Goal: Transaction & Acquisition: Purchase product/service

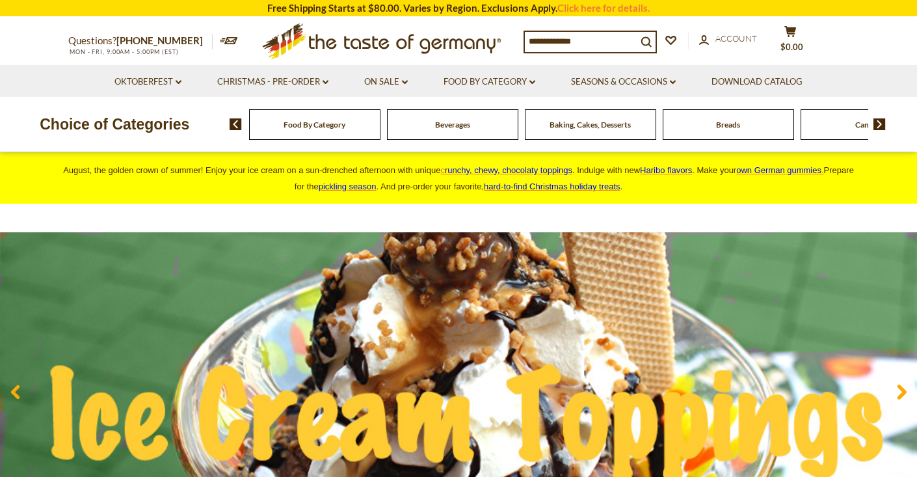
click at [294, 131] on div "Food By Category" at bounding box center [314, 124] width 131 height 31
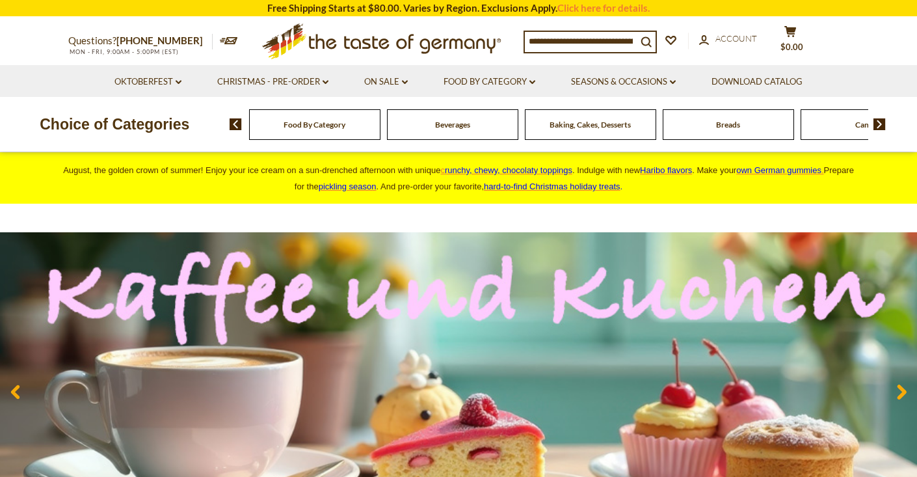
click at [307, 126] on span "Food By Category" at bounding box center [314, 125] width 62 height 10
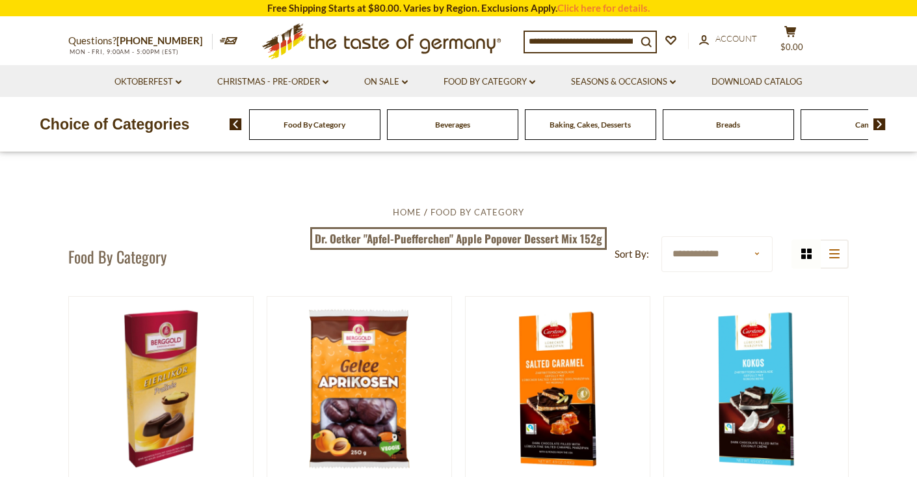
click at [307, 125] on span "Food By Category" at bounding box center [314, 125] width 62 height 10
click at [499, 83] on link "Food By Category dropdown_arrow" at bounding box center [489, 82] width 92 height 14
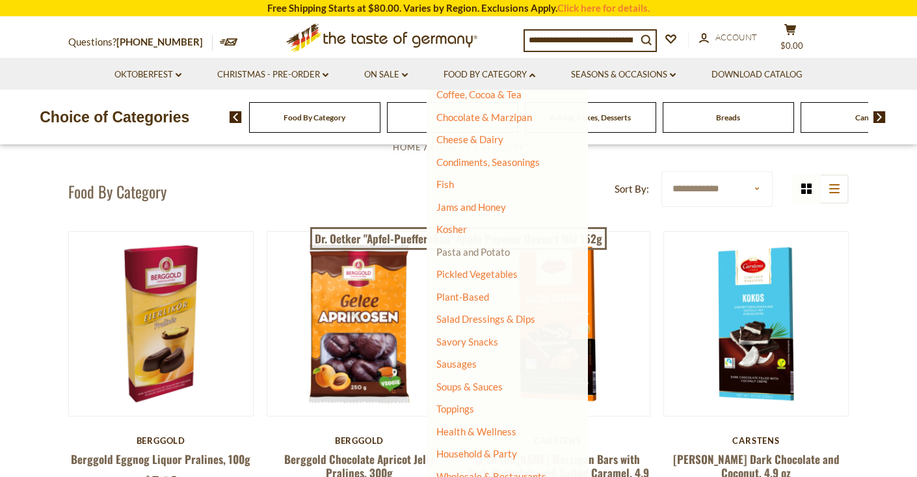
scroll to position [66, 0]
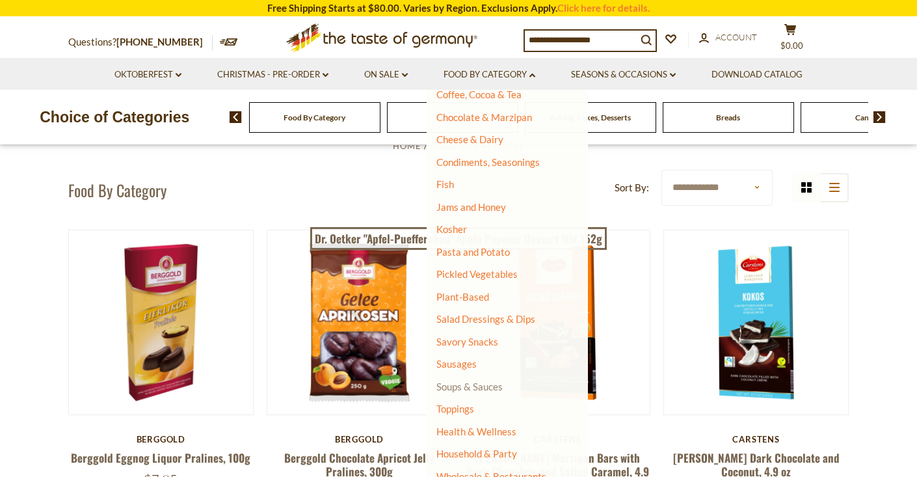
click at [467, 380] on link "Soups & Sauces" at bounding box center [469, 386] width 66 height 12
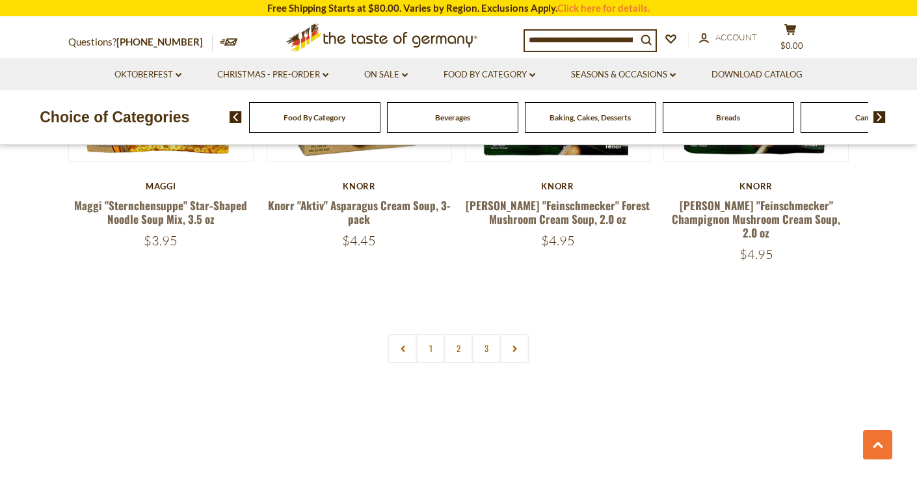
scroll to position [2886, 0]
click at [452, 333] on link "2" at bounding box center [458, 347] width 29 height 29
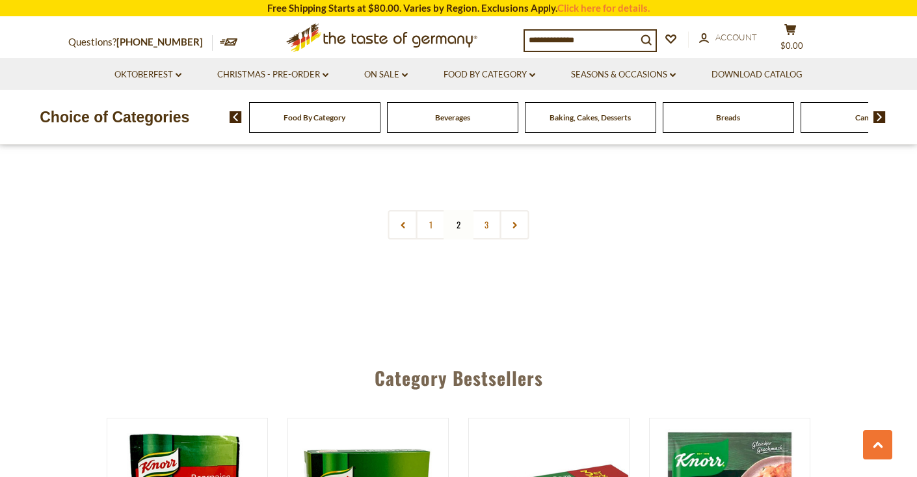
scroll to position [2944, 1]
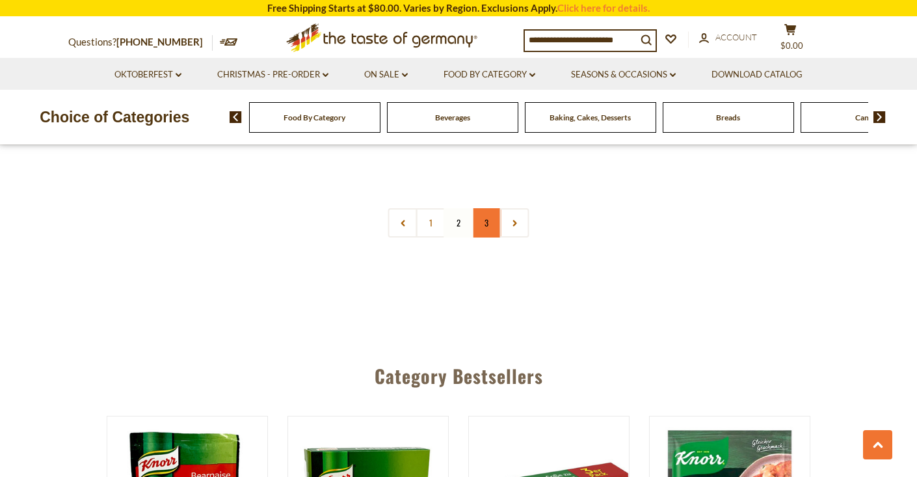
click at [486, 216] on link "3" at bounding box center [486, 222] width 29 height 29
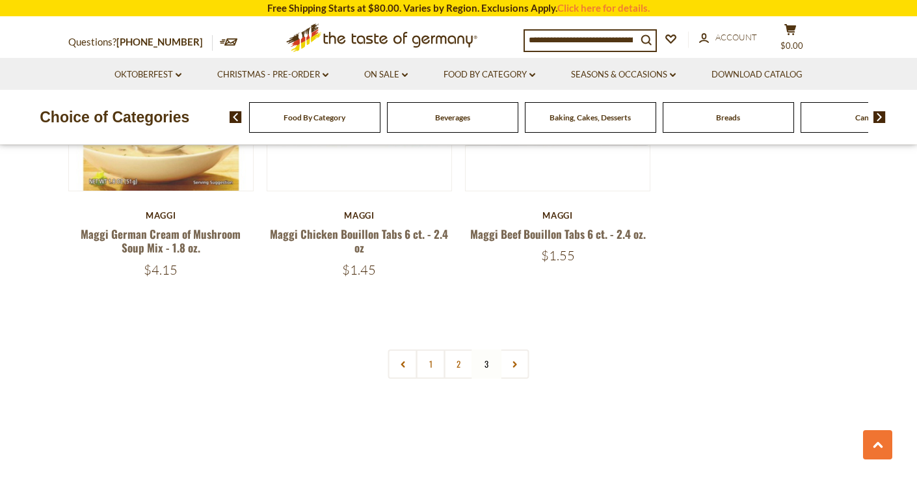
scroll to position [1870, 0]
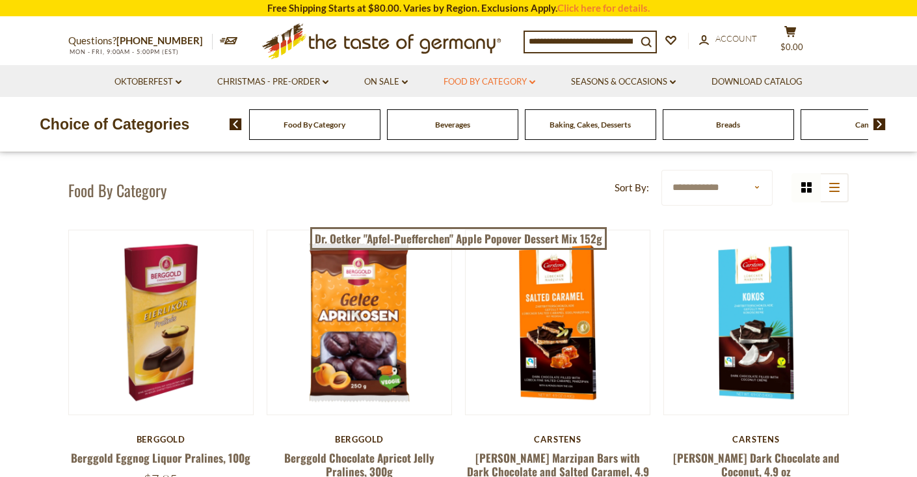
click at [534, 81] on icon "dropdown_arrow" at bounding box center [532, 82] width 6 height 5
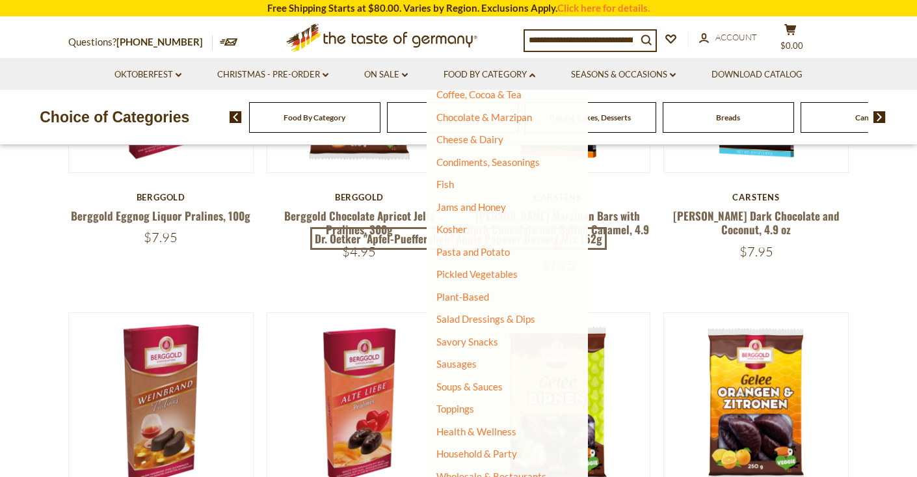
scroll to position [317, 0]
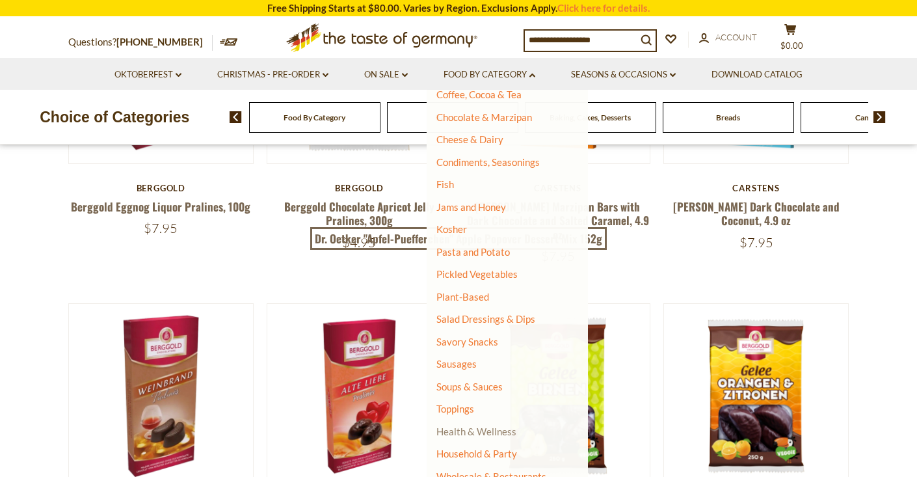
click at [486, 423] on link "Health & Wellness" at bounding box center [476, 431] width 80 height 18
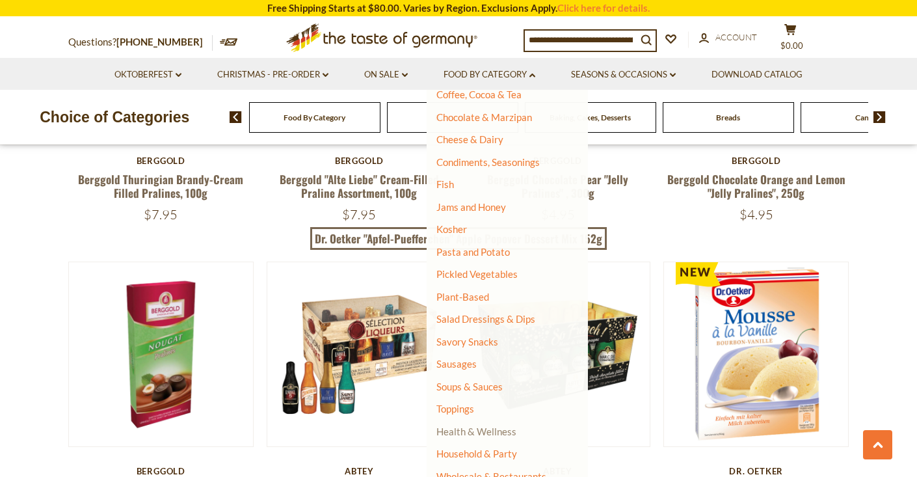
scroll to position [215, 0]
click at [462, 423] on link "Health & Wellness" at bounding box center [476, 432] width 80 height 18
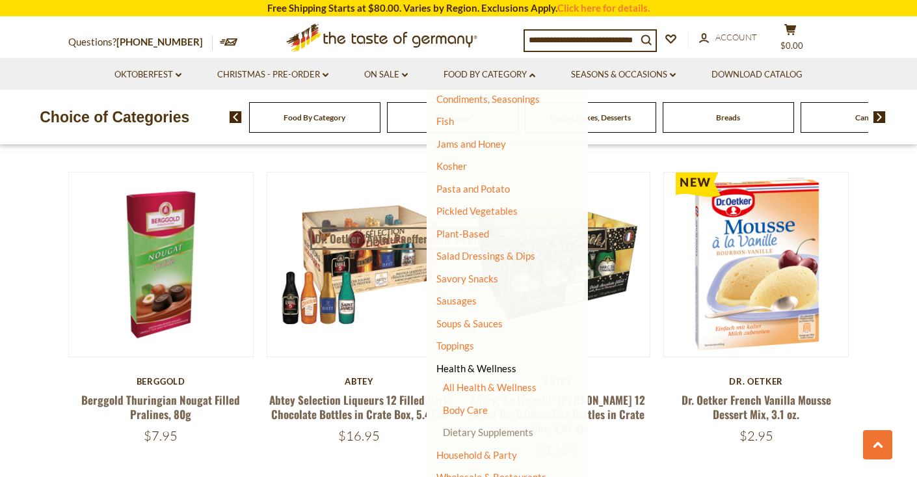
scroll to position [791, 0]
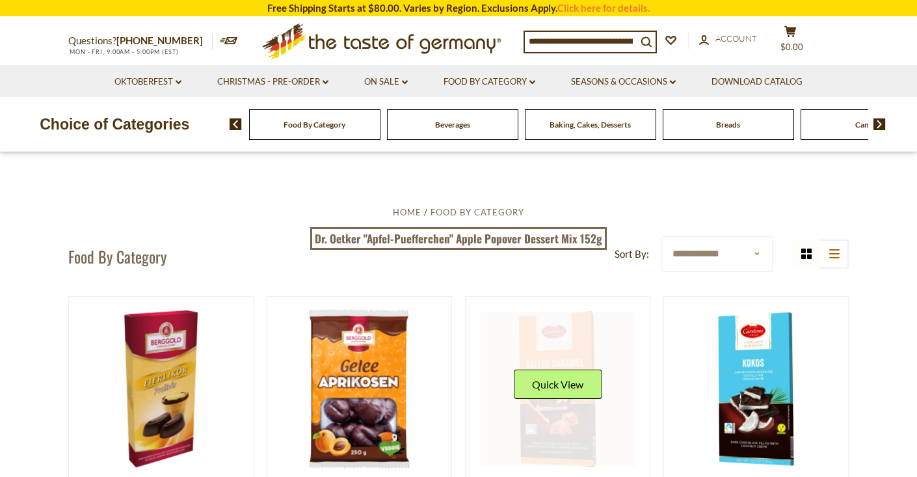
scroll to position [0, 0]
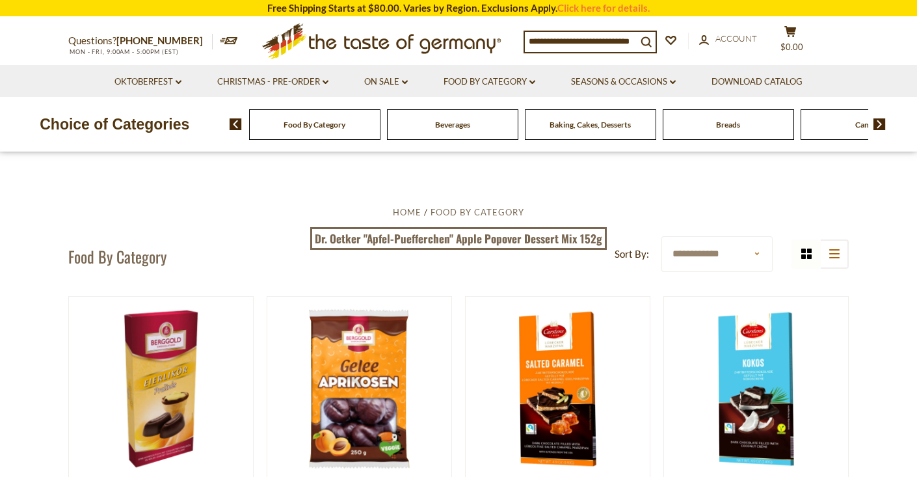
drag, startPoint x: 600, startPoint y: 38, endPoint x: 535, endPoint y: 36, distance: 65.0
click at [535, 36] on input at bounding box center [581, 41] width 112 height 18
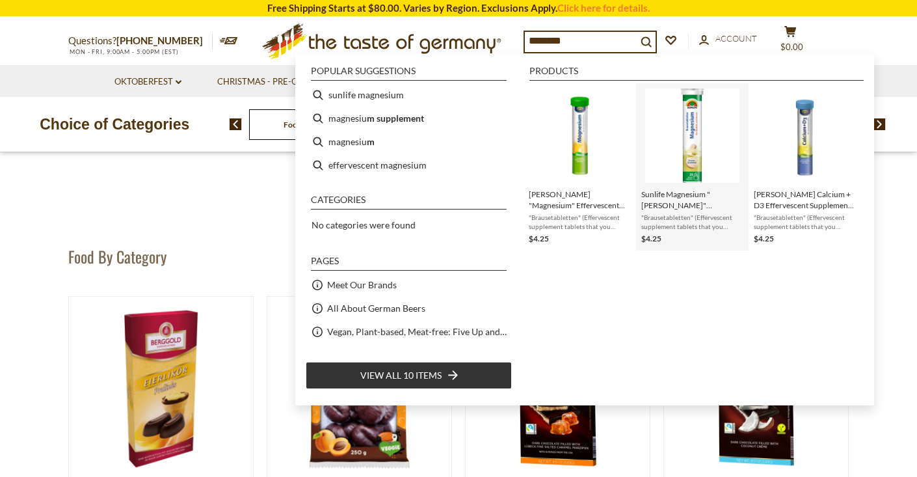
type input "********"
click at [689, 172] on img "Instant Search Results" at bounding box center [692, 135] width 94 height 94
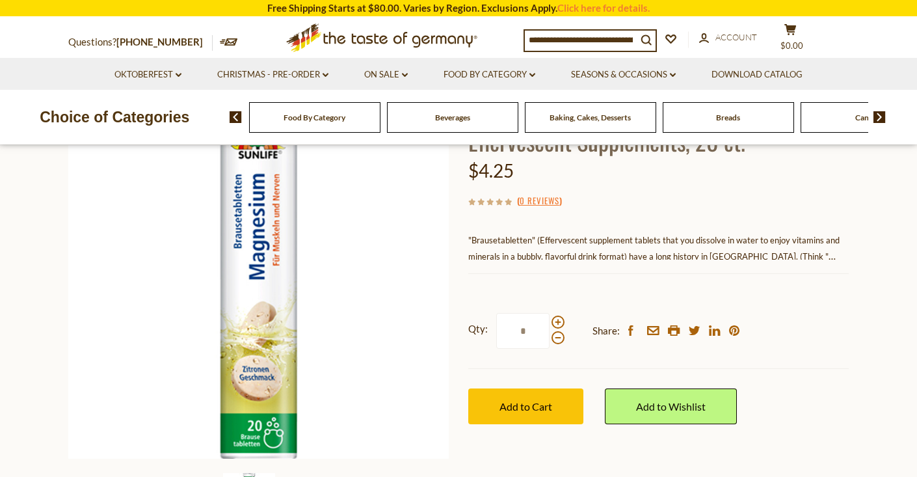
scroll to position [144, 0]
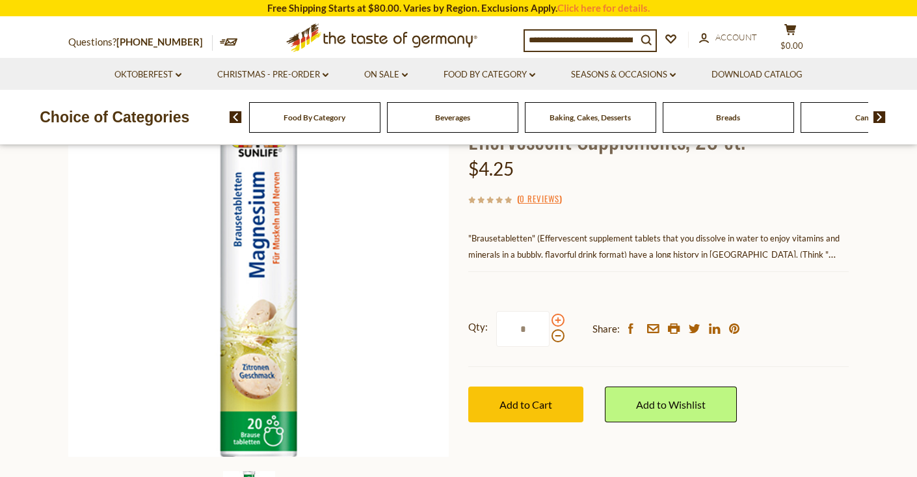
click at [555, 316] on span at bounding box center [557, 319] width 13 height 13
click at [549, 316] on input "*" at bounding box center [522, 329] width 53 height 36
click at [555, 316] on span at bounding box center [557, 319] width 13 height 13
click at [549, 316] on input "*" at bounding box center [522, 329] width 53 height 36
type input "*"
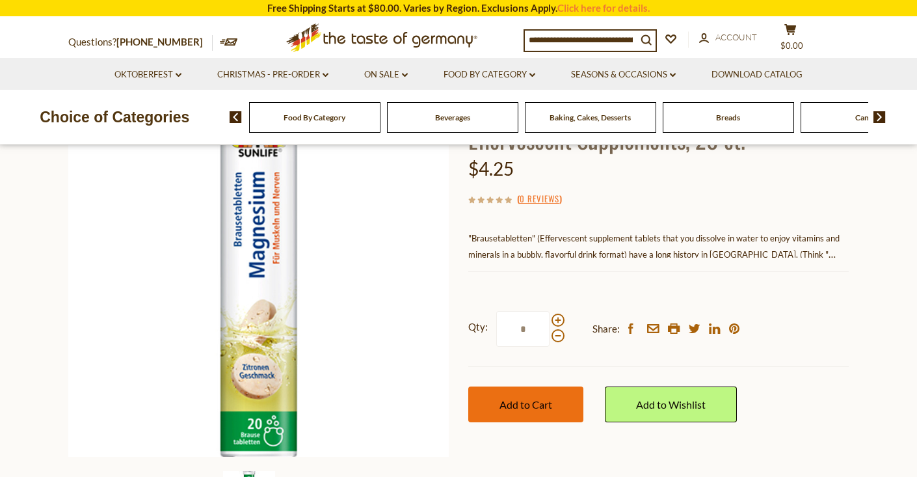
click at [529, 394] on button "Add to Cart" at bounding box center [525, 404] width 115 height 36
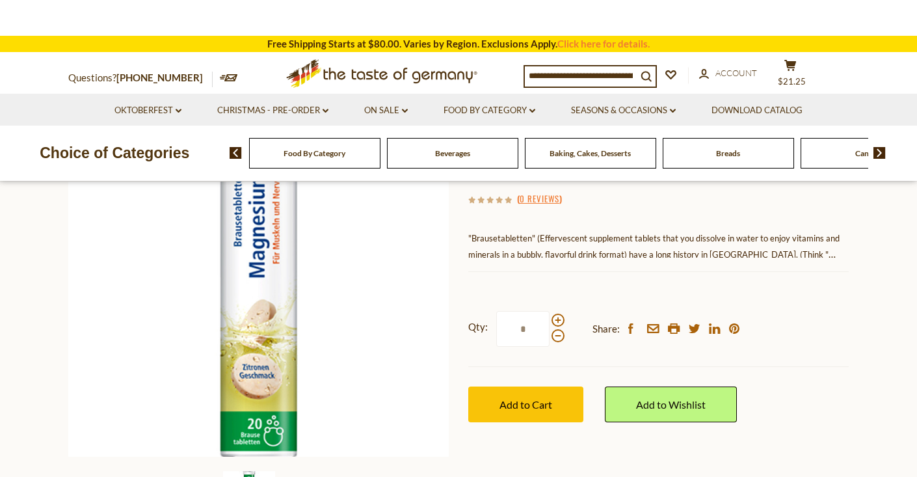
click at [795, 66] on header "× "Sunlife Magnesium "Brause" Effervescent Supplements, 20 ct." has been succes…" at bounding box center [458, 90] width 917 height 181
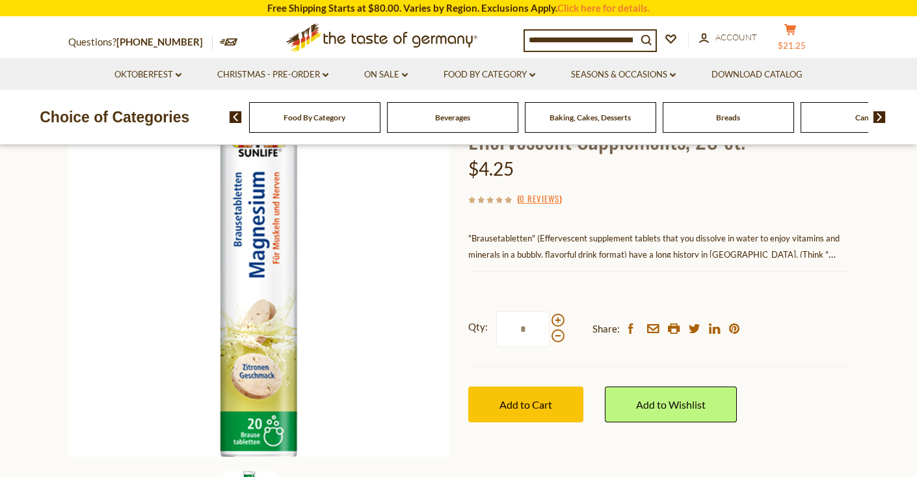
click at [796, 41] on span "$21.25" at bounding box center [792, 45] width 28 height 10
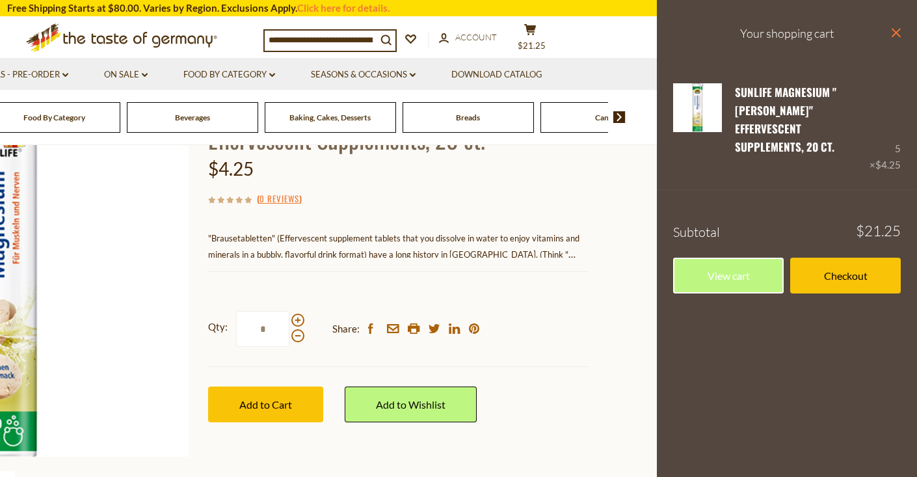
click at [898, 28] on icon "close" at bounding box center [896, 33] width 10 height 10
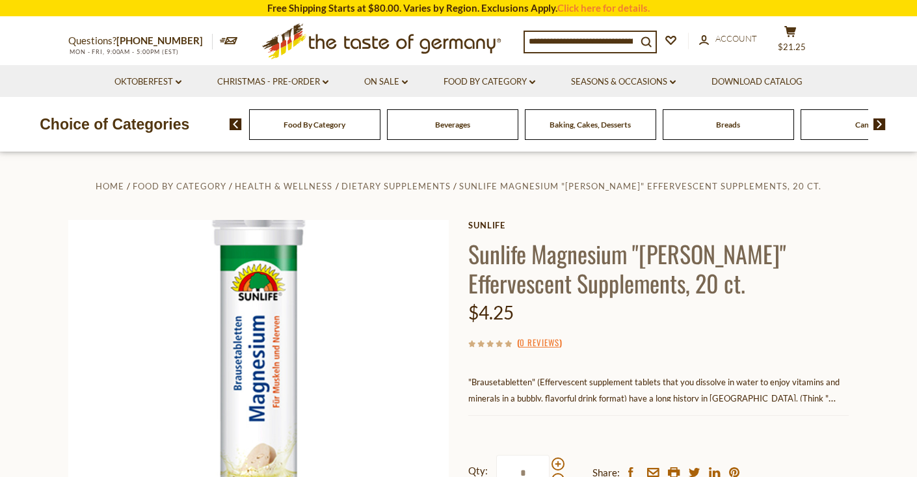
scroll to position [0, 0]
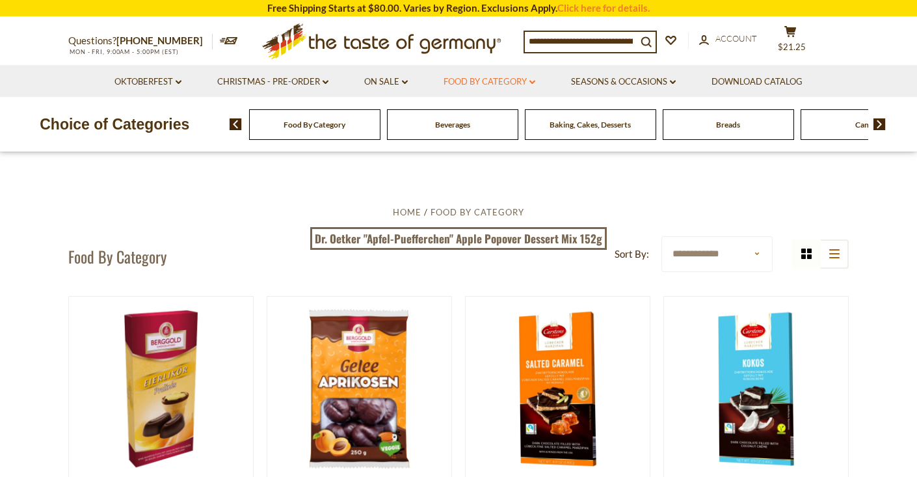
click at [506, 79] on link "Food By Category dropdown_arrow" at bounding box center [489, 82] width 92 height 14
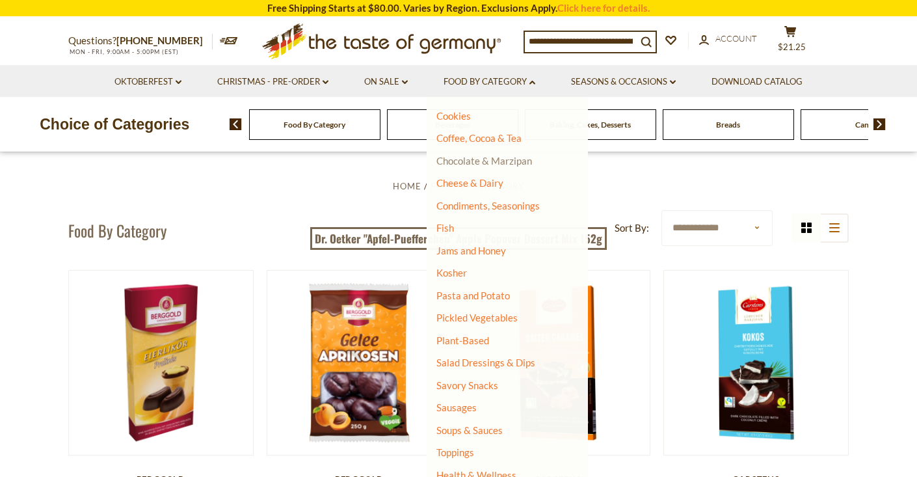
scroll to position [183, 0]
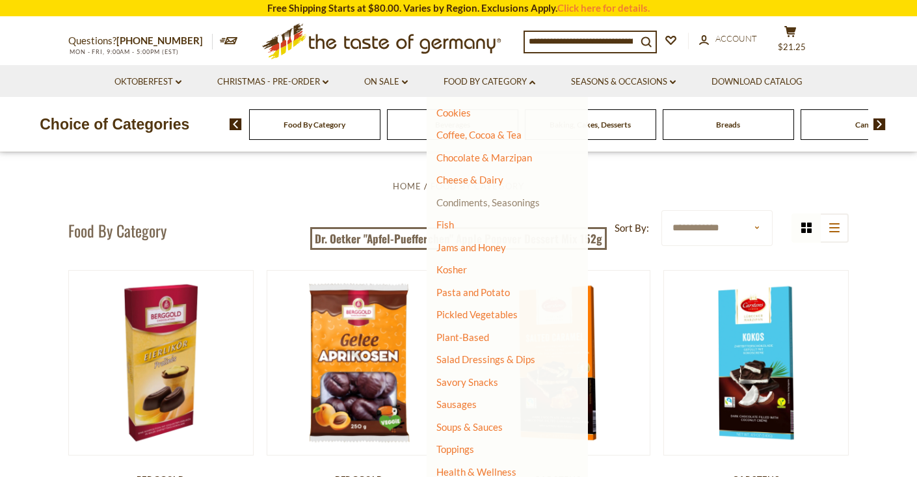
click at [512, 196] on link "Condiments, Seasonings" at bounding box center [487, 202] width 103 height 12
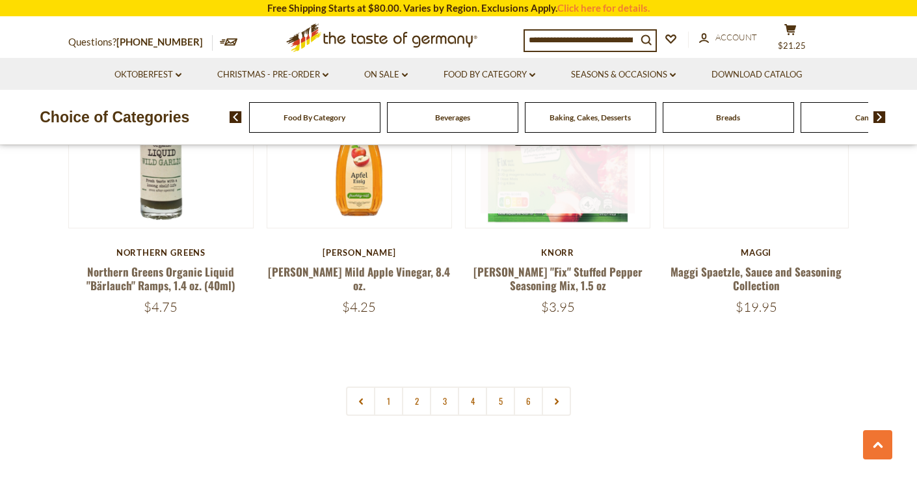
scroll to position [3041, 0]
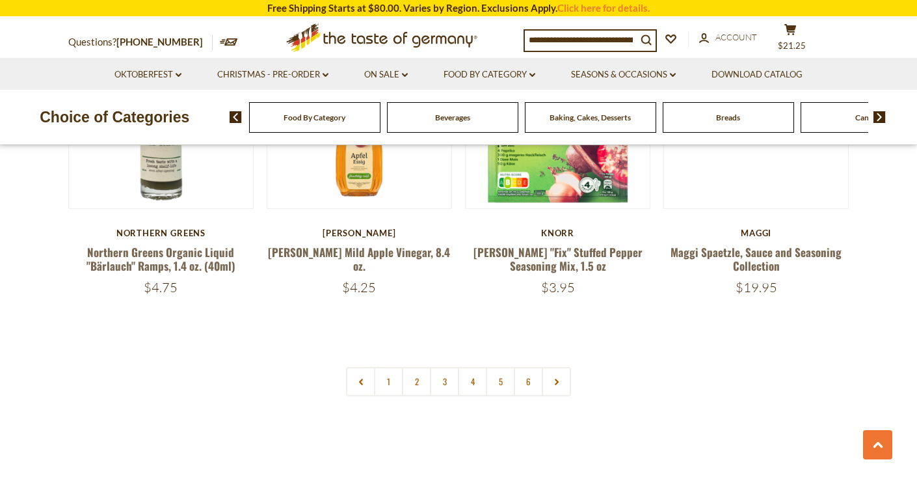
click at [416, 367] on link "2" at bounding box center [416, 381] width 29 height 29
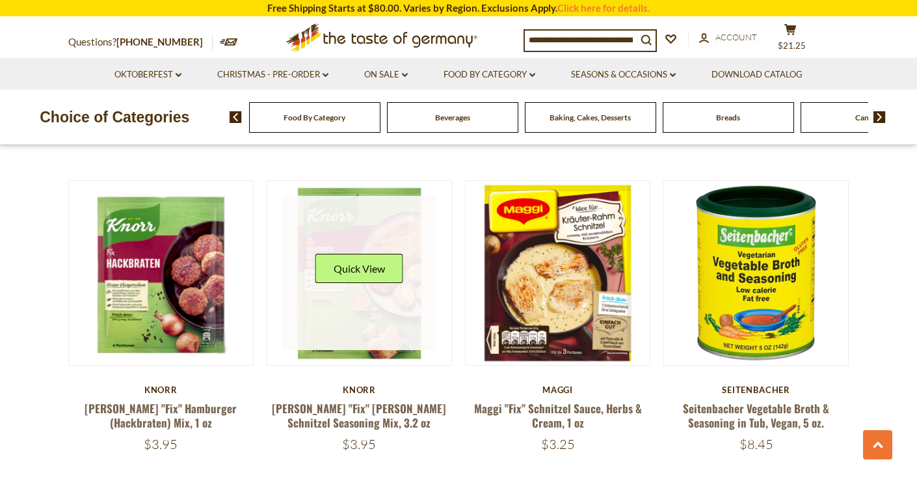
scroll to position [1312, 0]
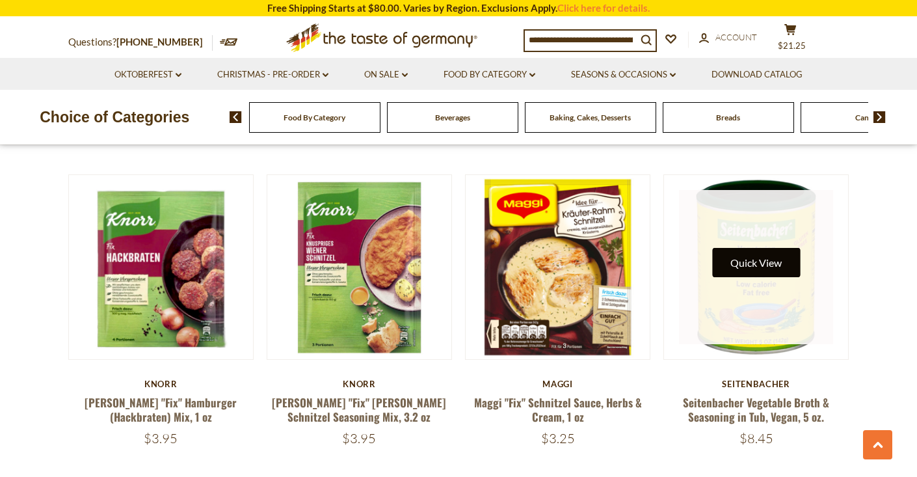
click at [760, 251] on button "Quick View" at bounding box center [756, 262] width 88 height 29
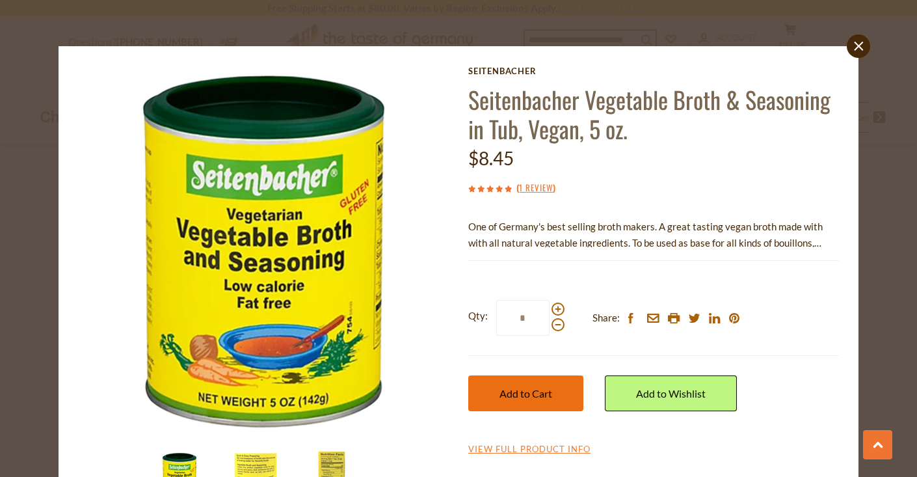
click at [508, 392] on span "Add to Cart" at bounding box center [525, 393] width 53 height 12
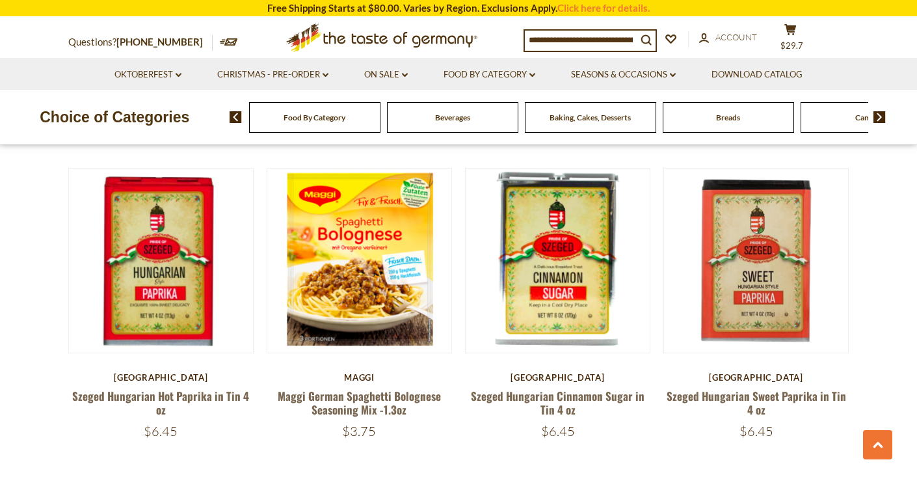
scroll to position [2235, 0]
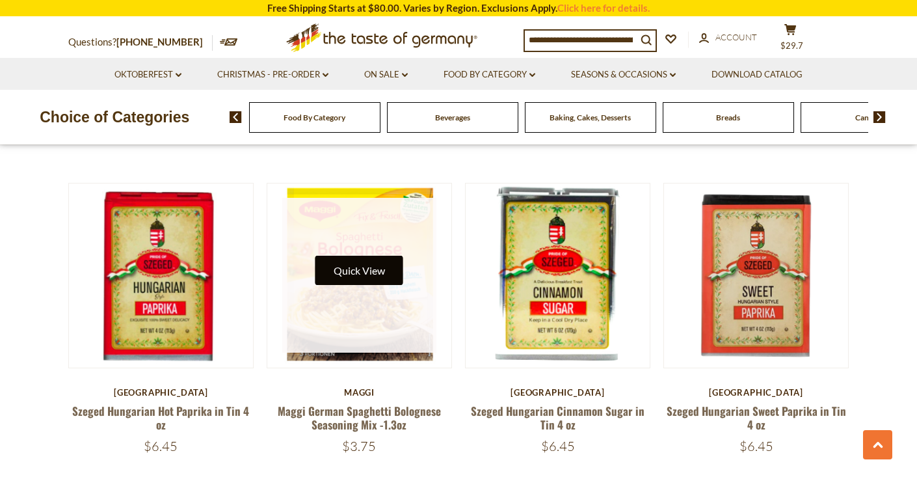
click at [371, 255] on button "Quick View" at bounding box center [359, 269] width 88 height 29
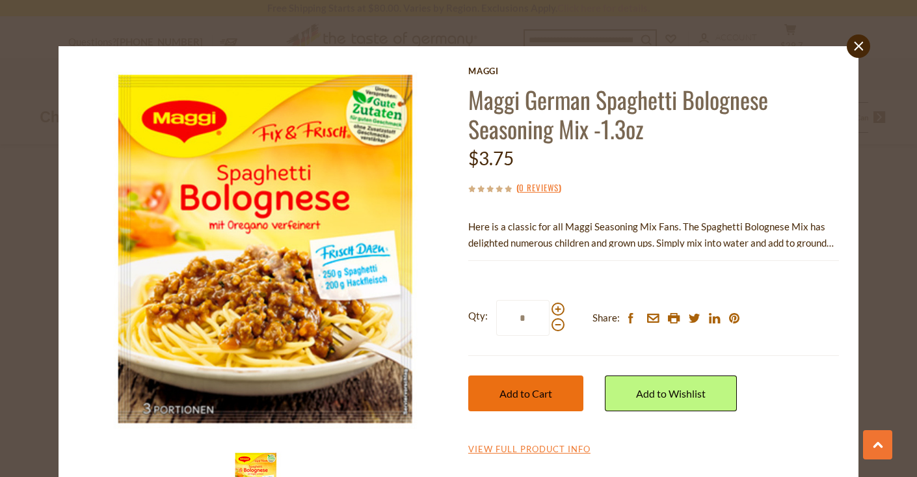
click at [513, 391] on span "Add to Cart" at bounding box center [525, 393] width 53 height 12
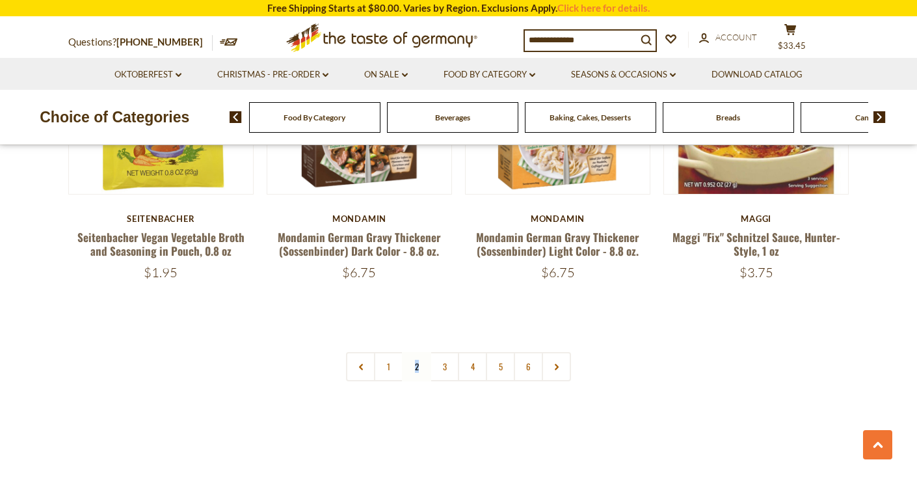
scroll to position [3026, 0]
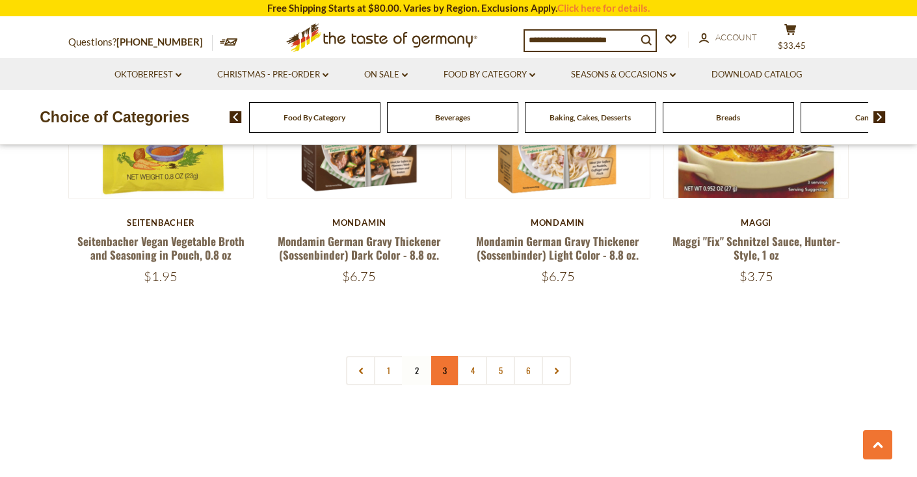
click at [438, 358] on link "3" at bounding box center [444, 370] width 29 height 29
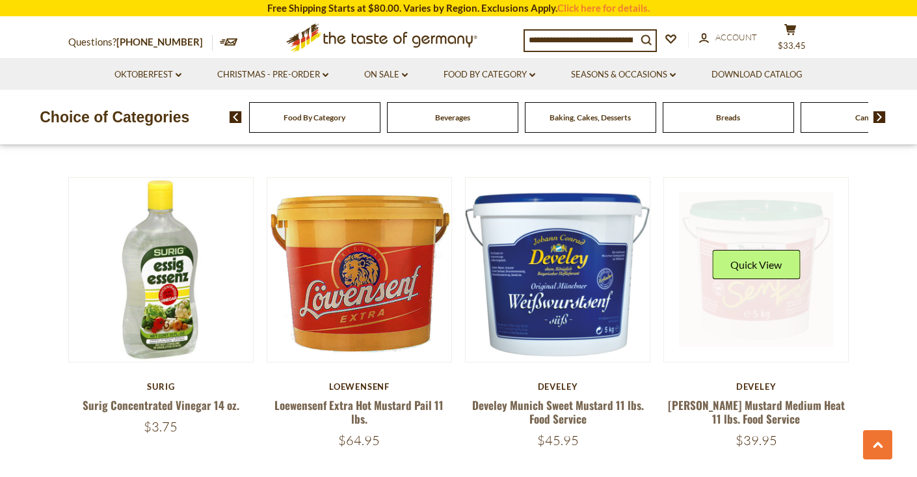
scroll to position [2847, 0]
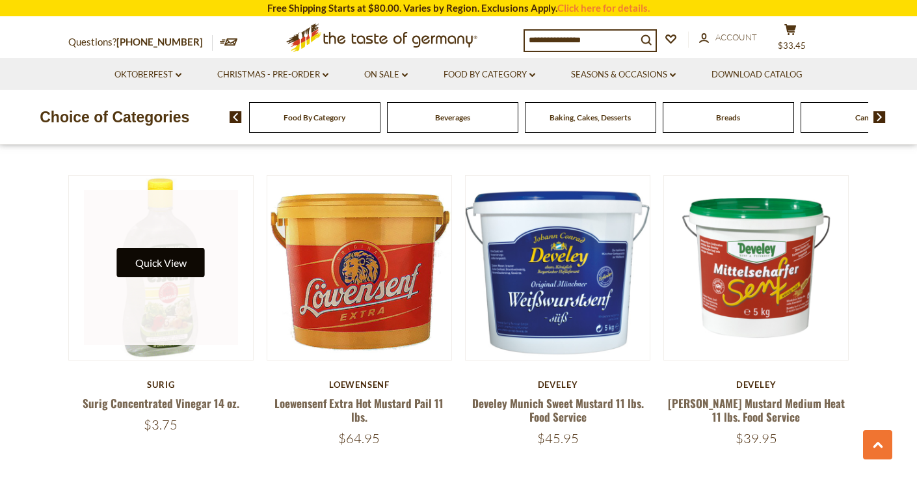
click at [178, 248] on button "Quick View" at bounding box center [161, 262] width 88 height 29
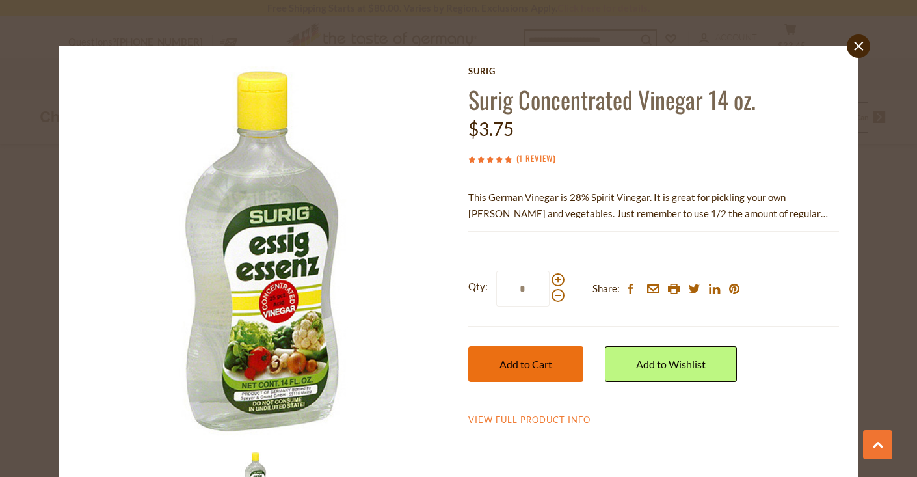
click at [523, 360] on span "Add to Cart" at bounding box center [525, 364] width 53 height 12
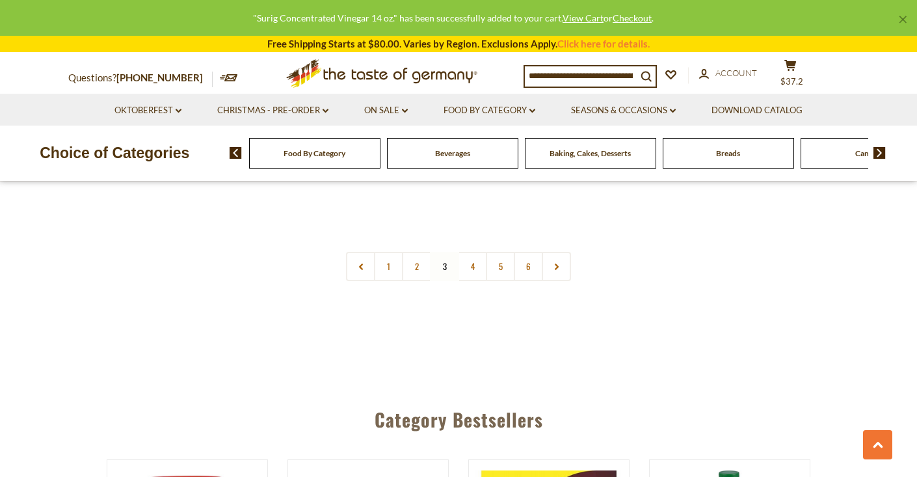
scroll to position [3071, 1]
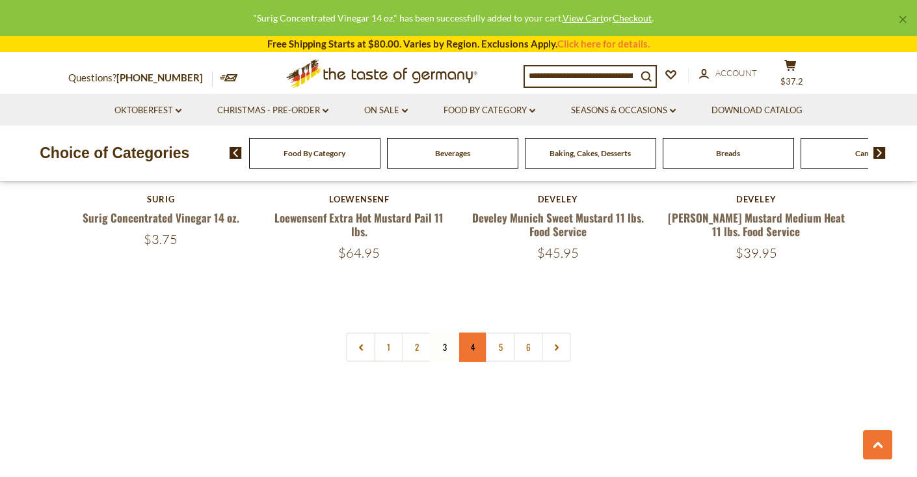
click at [475, 332] on link "4" at bounding box center [472, 346] width 29 height 29
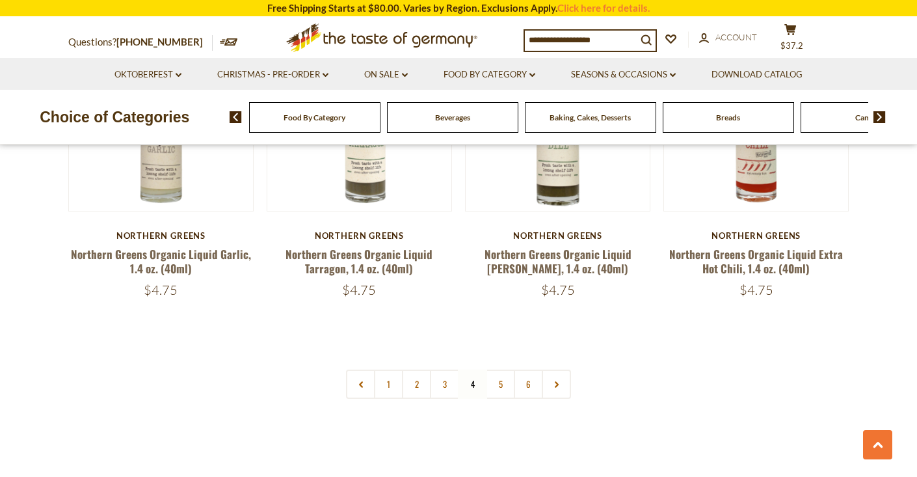
scroll to position [3024, 0]
click at [499, 369] on link "5" at bounding box center [500, 383] width 29 height 29
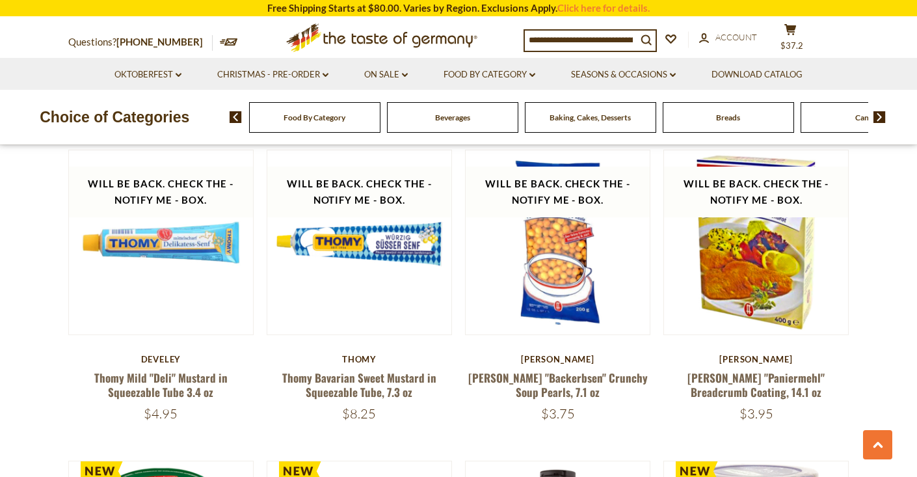
scroll to position [688, 0]
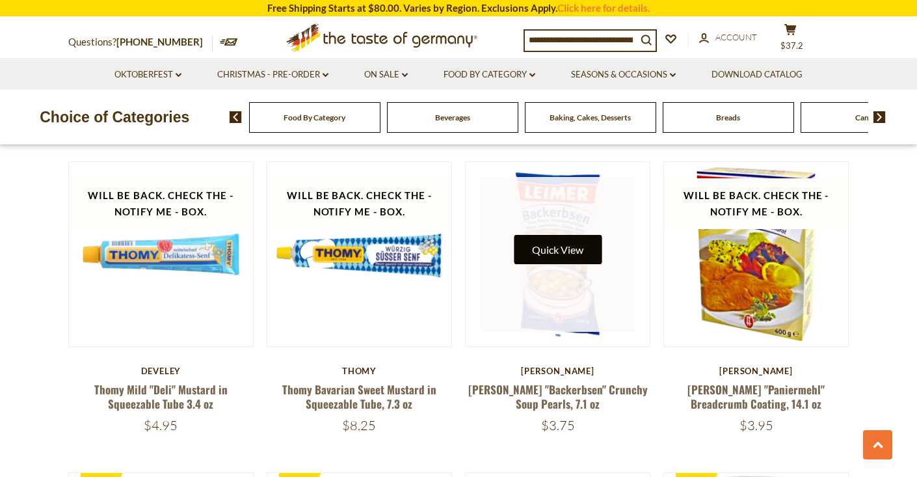
click at [558, 235] on button "Quick View" at bounding box center [558, 249] width 88 height 29
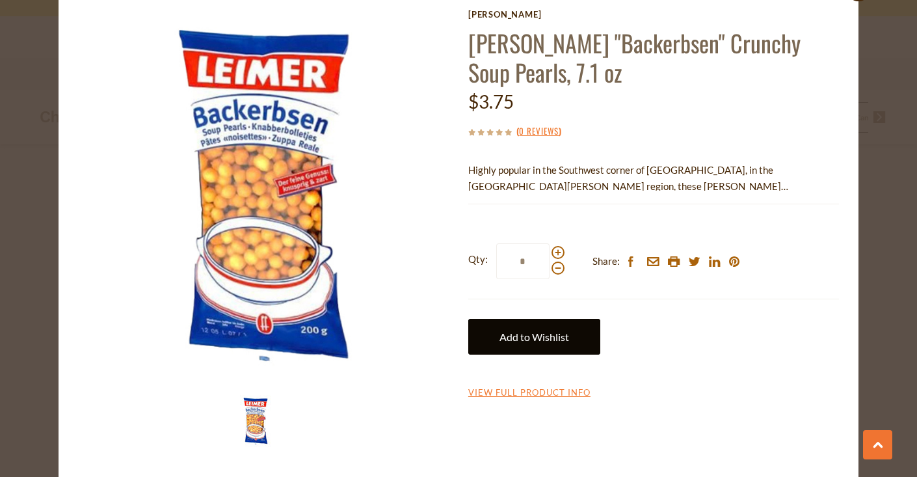
scroll to position [57, 10]
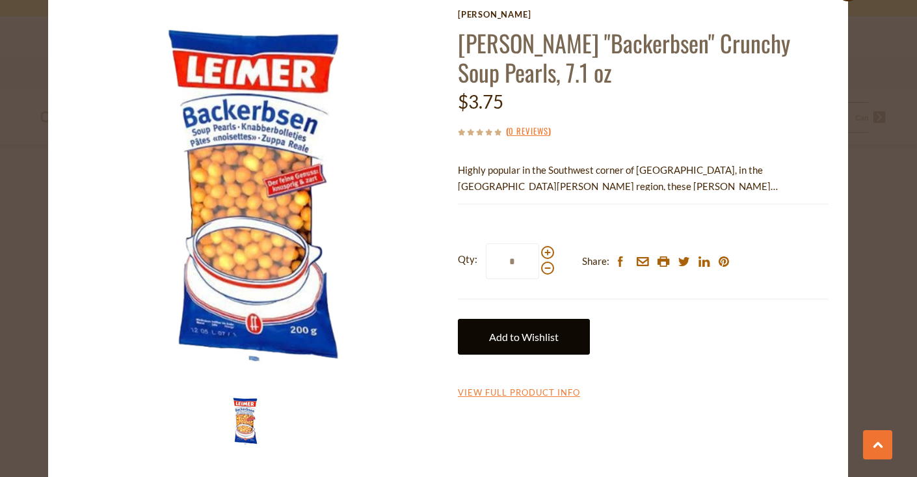
click at [517, 333] on link "Add to Wishlist" at bounding box center [524, 337] width 132 height 36
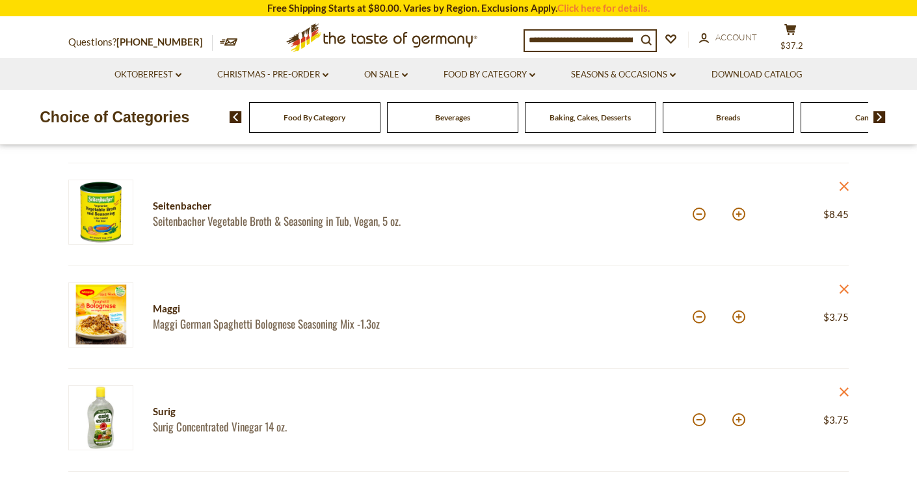
scroll to position [257, 0]
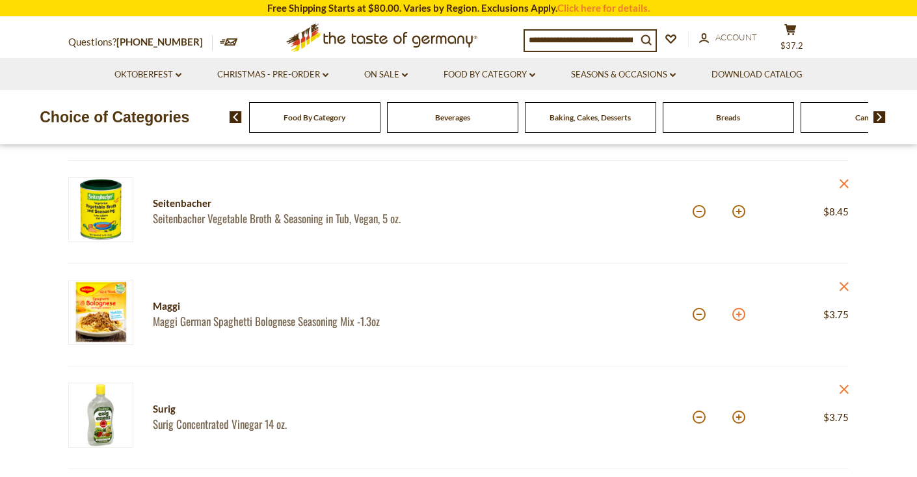
click at [740, 311] on button at bounding box center [738, 313] width 13 height 13
type input "*"
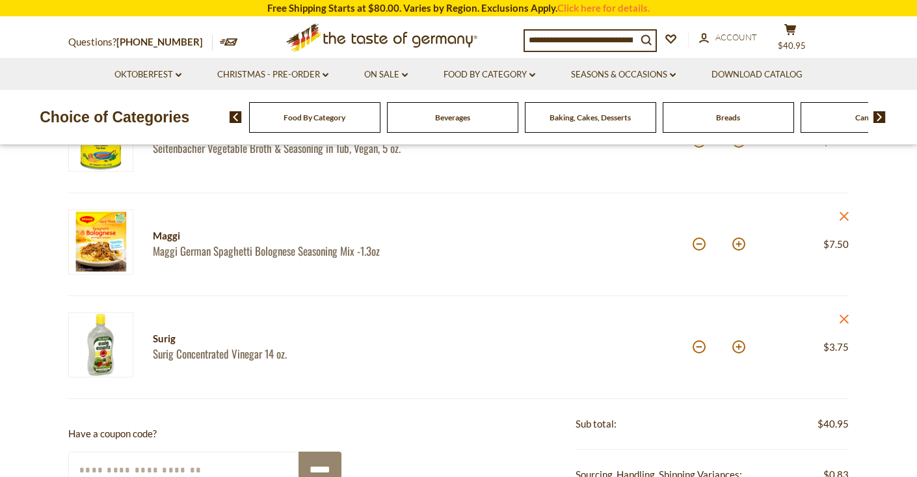
scroll to position [329, 0]
click at [736, 343] on button at bounding box center [738, 345] width 13 height 13
type input "*"
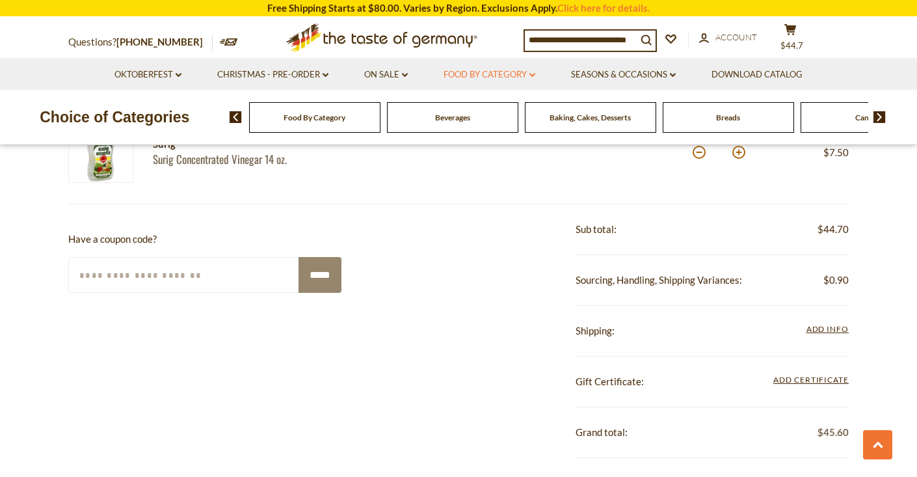
scroll to position [521, 0]
click at [534, 73] on icon "dropdown_arrow" at bounding box center [532, 75] width 6 height 5
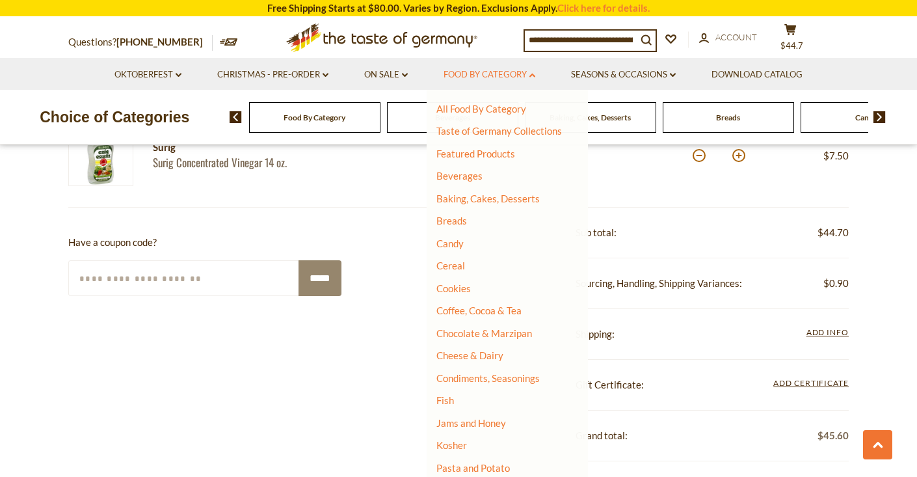
scroll to position [518, 1]
click at [475, 197] on link "Baking, Cakes, Desserts" at bounding box center [487, 198] width 103 height 12
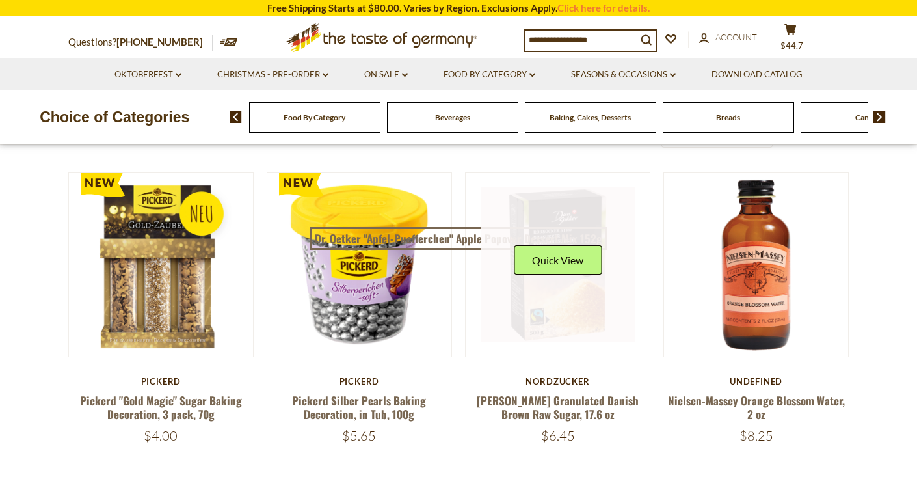
scroll to position [352, 0]
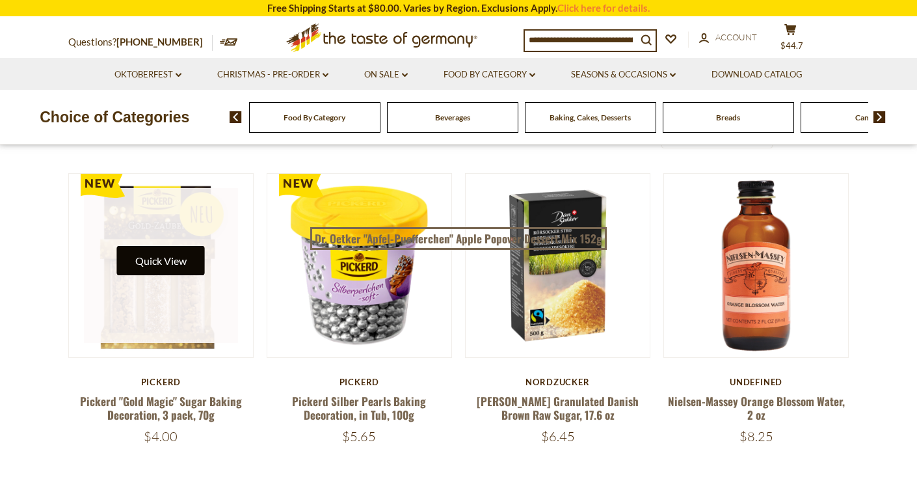
click at [150, 254] on button "Quick View" at bounding box center [161, 260] width 88 height 29
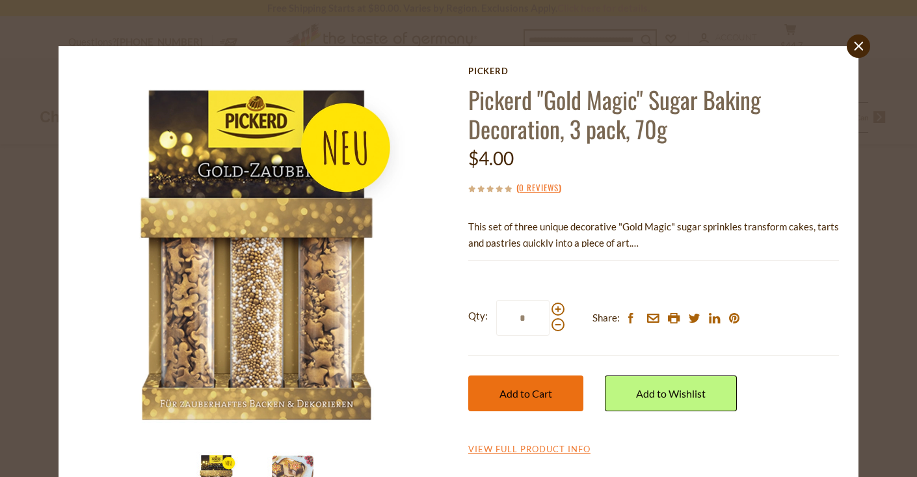
click at [529, 387] on span "Add to Cart" at bounding box center [525, 393] width 53 height 12
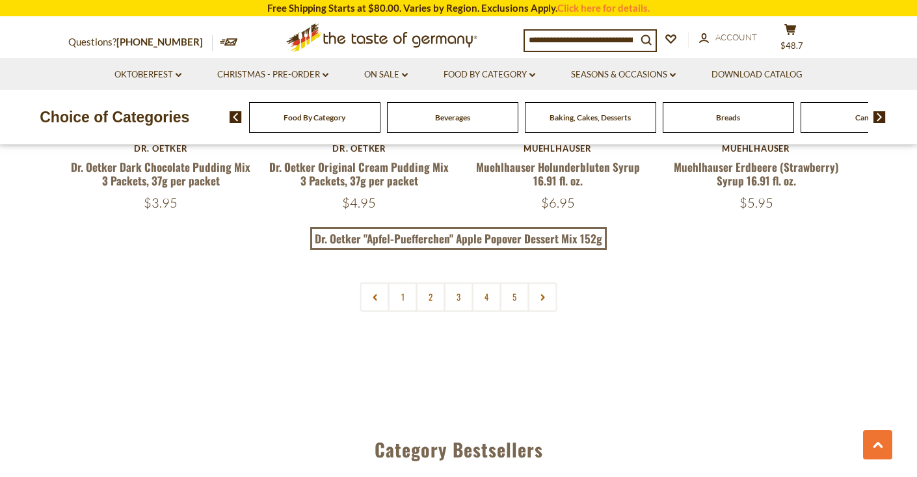
scroll to position [3098, 0]
click at [432, 289] on link "2" at bounding box center [430, 295] width 29 height 29
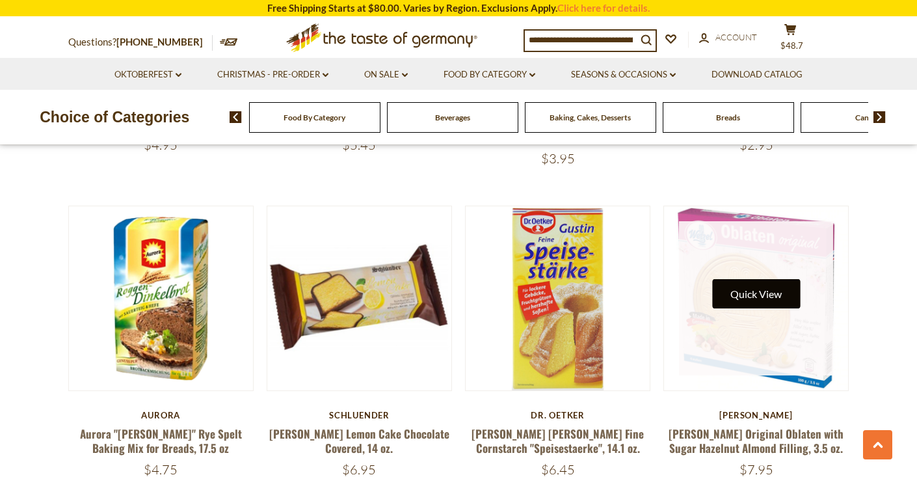
scroll to position [2220, 1]
click at [770, 280] on button "Quick View" at bounding box center [756, 294] width 88 height 29
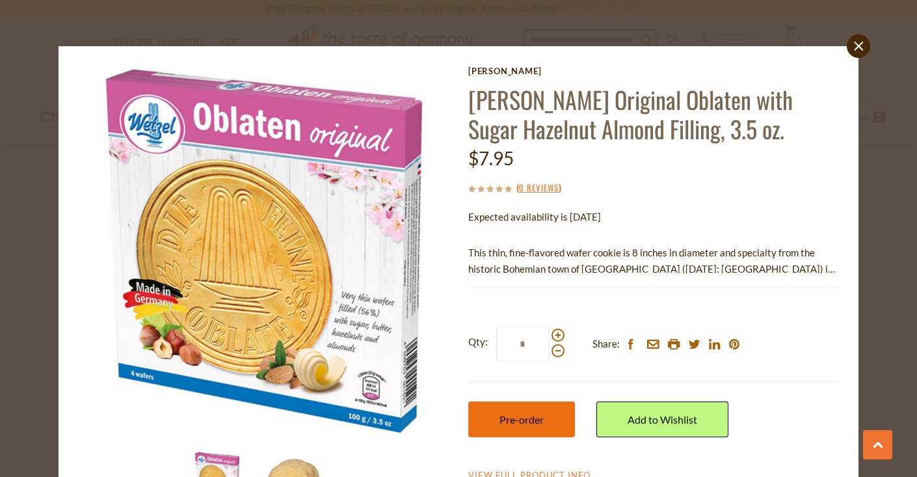
click at [529, 413] on span "Pre-order" at bounding box center [521, 419] width 44 height 12
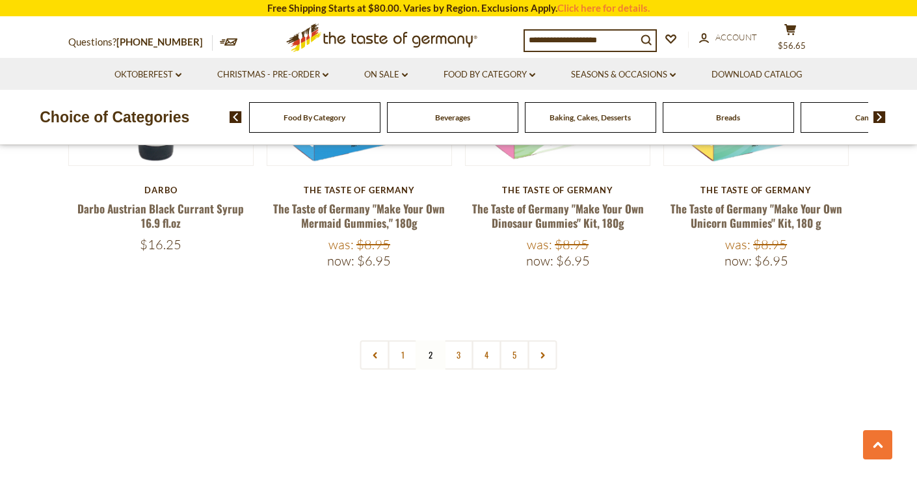
scroll to position [3090, 0]
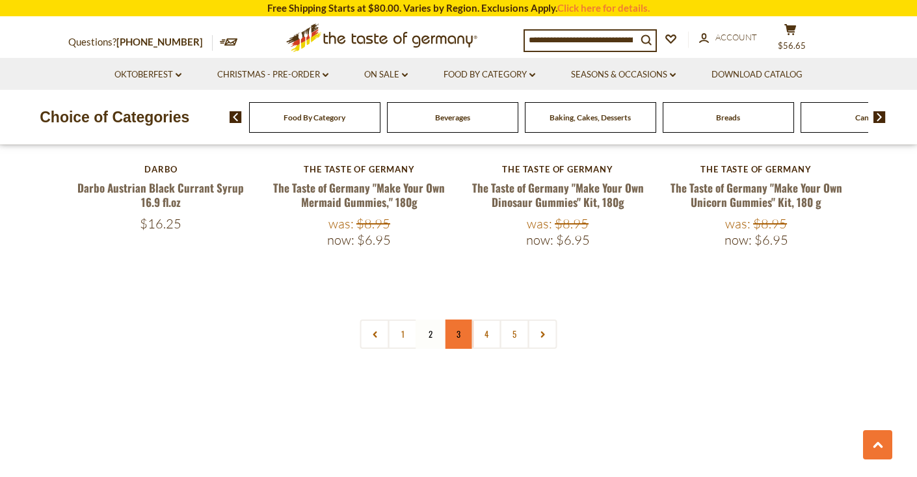
click at [463, 319] on link "3" at bounding box center [458, 333] width 29 height 29
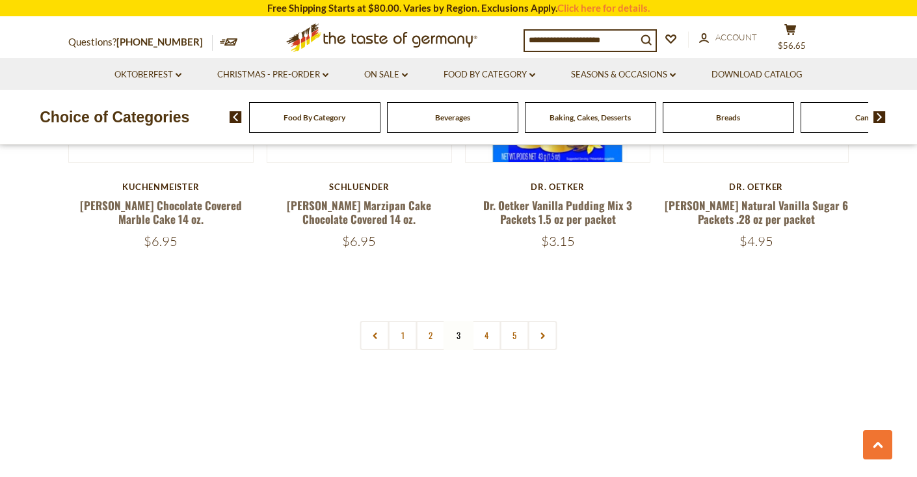
scroll to position [3076, 0]
click at [489, 320] on link "4" at bounding box center [486, 334] width 29 height 29
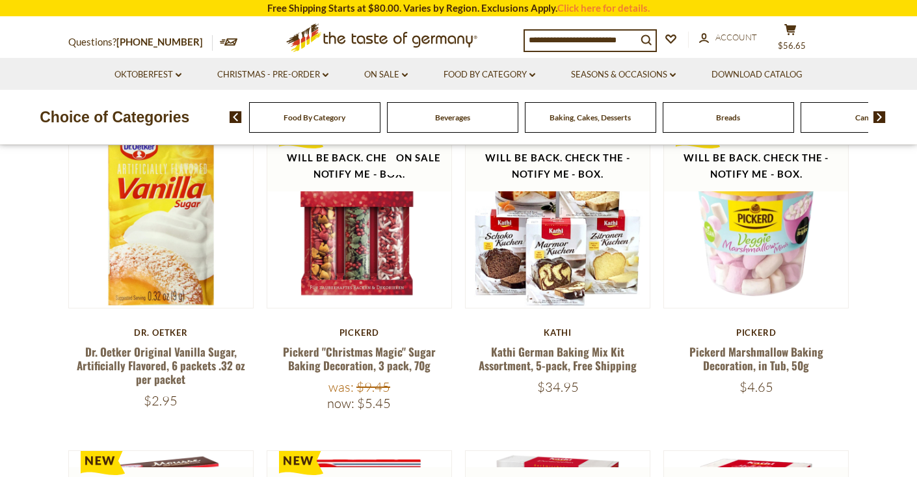
scroll to position [402, 0]
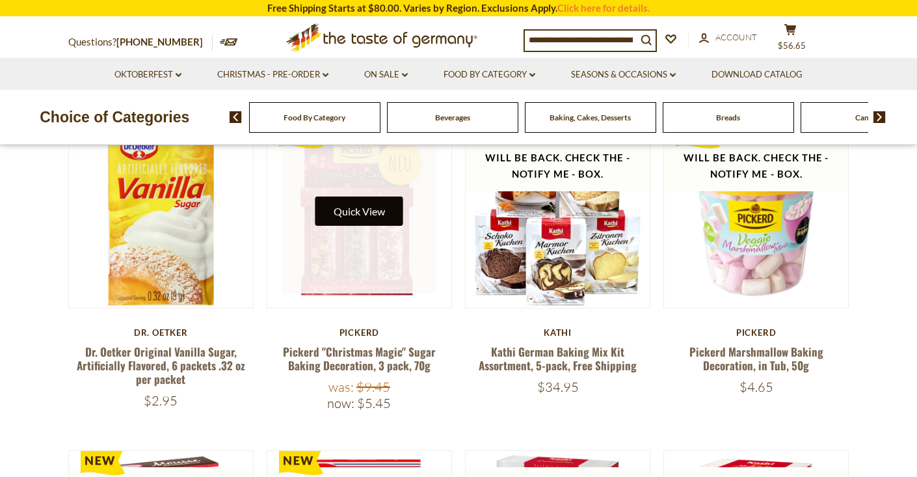
click at [371, 220] on button "Quick View" at bounding box center [359, 210] width 88 height 29
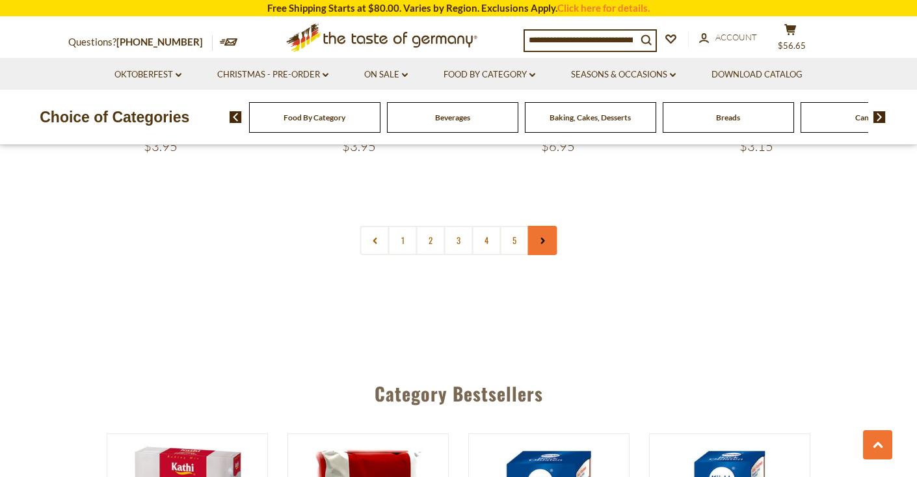
scroll to position [3143, 0]
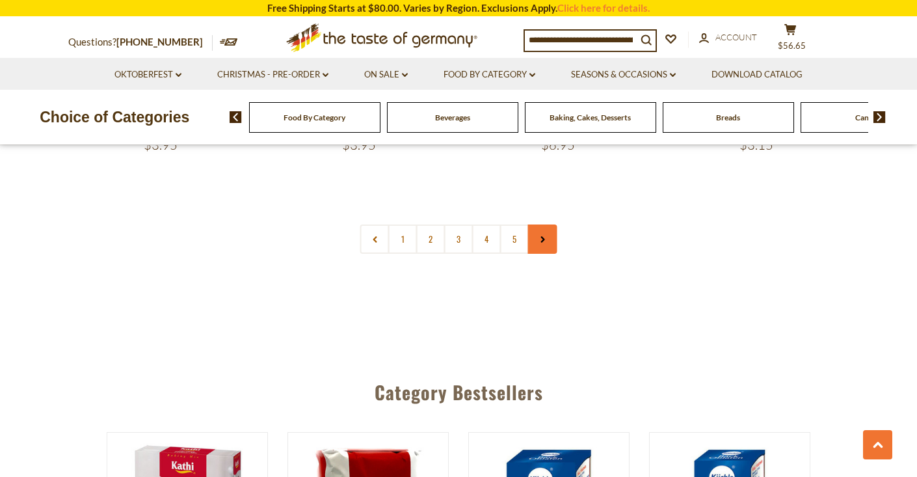
click at [538, 236] on icon at bounding box center [542, 239] width 8 height 7
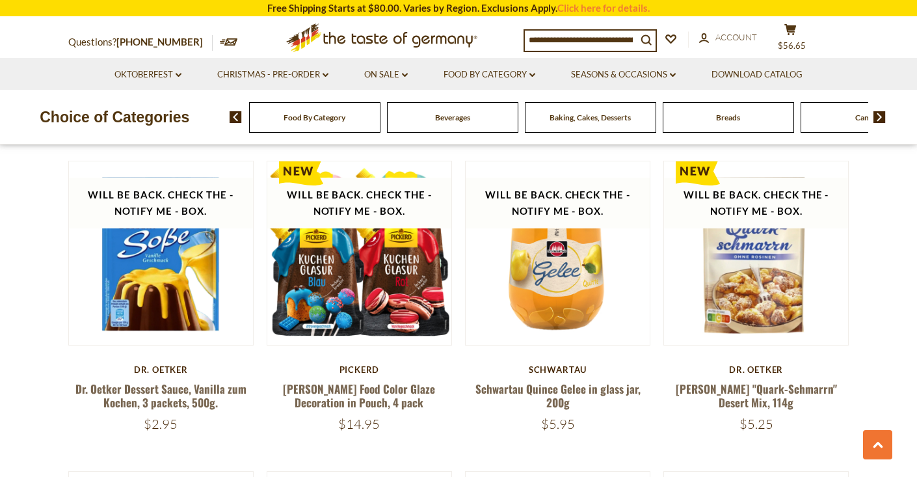
scroll to position [1629, 0]
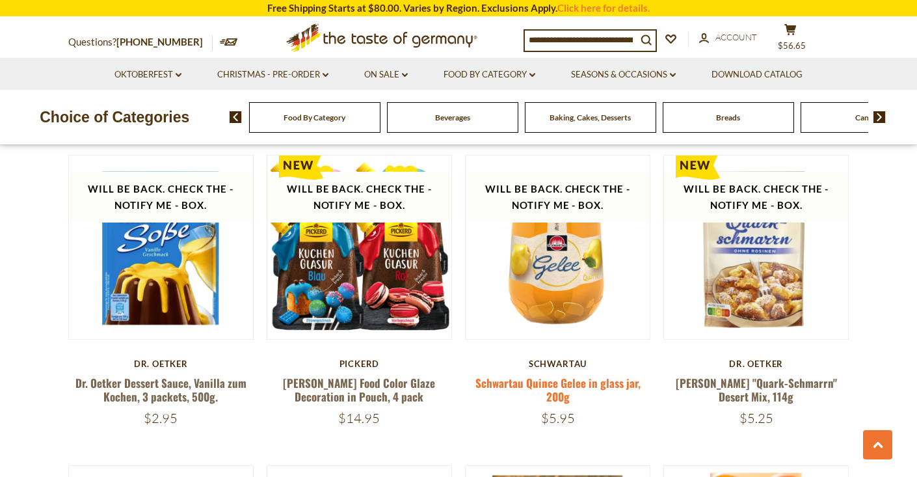
click at [554, 380] on link "Schwartau Quince Gelee in glass jar, 200g" at bounding box center [557, 389] width 165 height 30
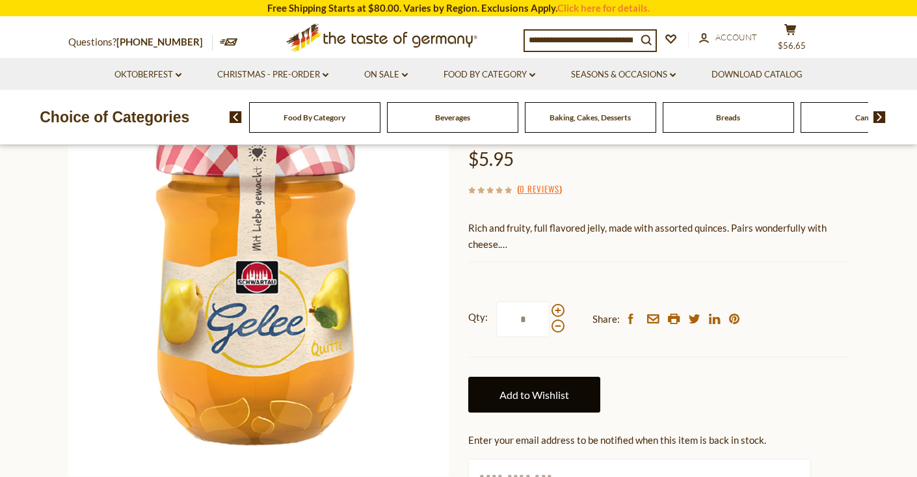
scroll to position [127, 0]
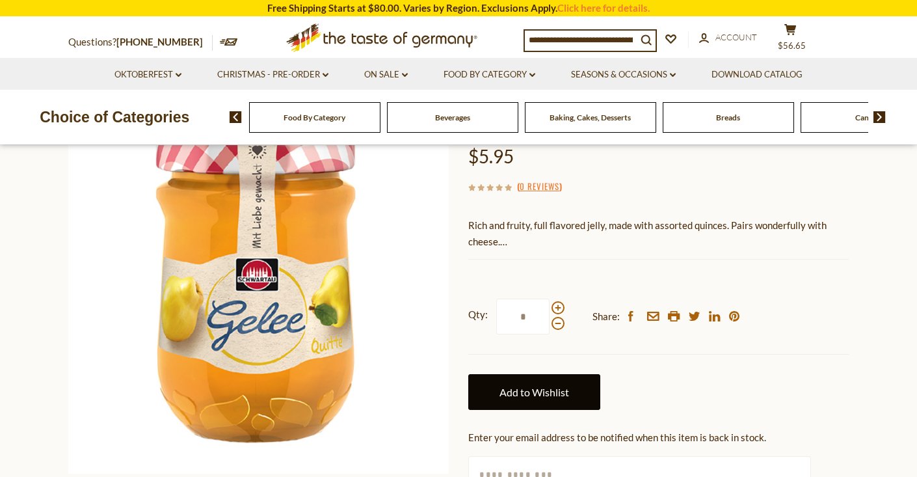
click at [523, 390] on link "Add to Wishlist" at bounding box center [534, 392] width 132 height 36
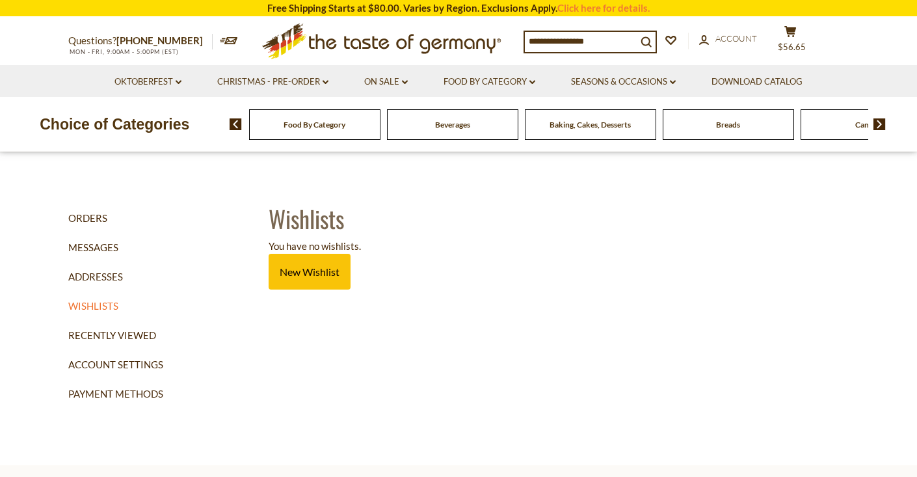
scroll to position [1, 0]
click at [128, 326] on link "Recently Viewed" at bounding box center [163, 334] width 190 height 29
click at [321, 271] on link "New Wishlist" at bounding box center [309, 272] width 82 height 36
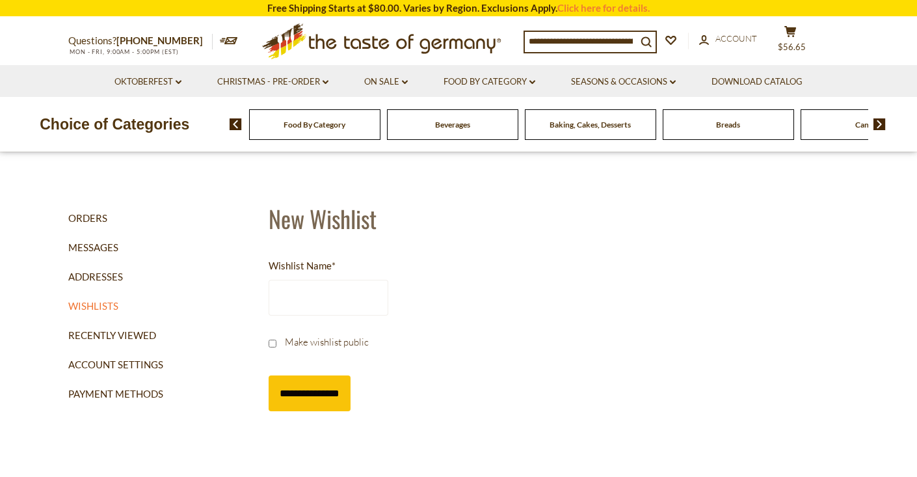
click at [302, 296] on input "Wishlist Name *" at bounding box center [328, 298] width 120 height 36
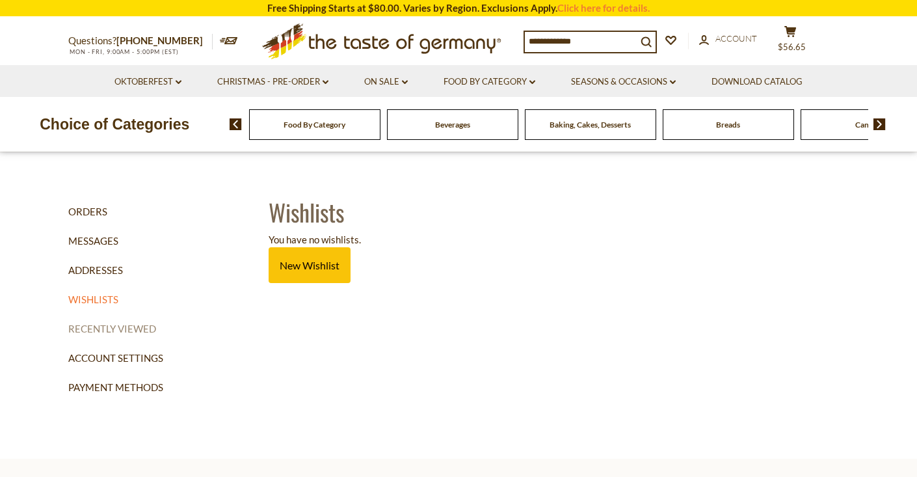
scroll to position [5, 0]
click at [148, 325] on link "Recently Viewed" at bounding box center [163, 329] width 190 height 29
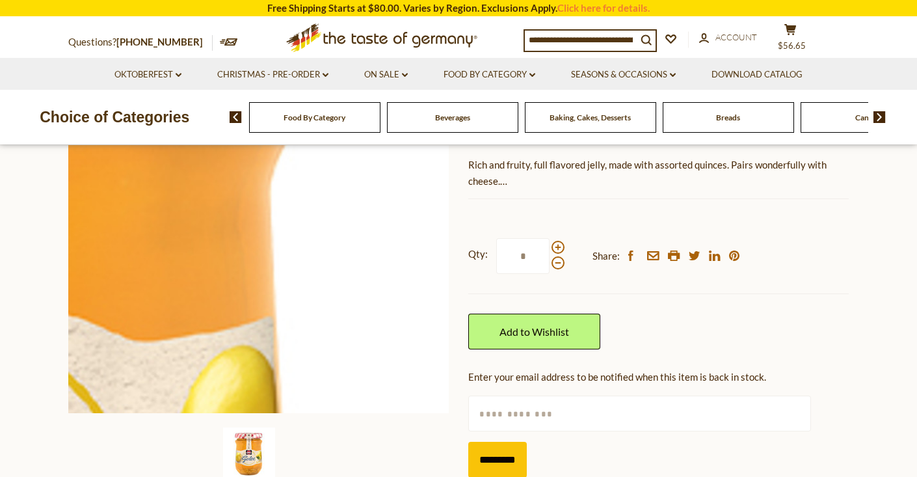
scroll to position [195, 0]
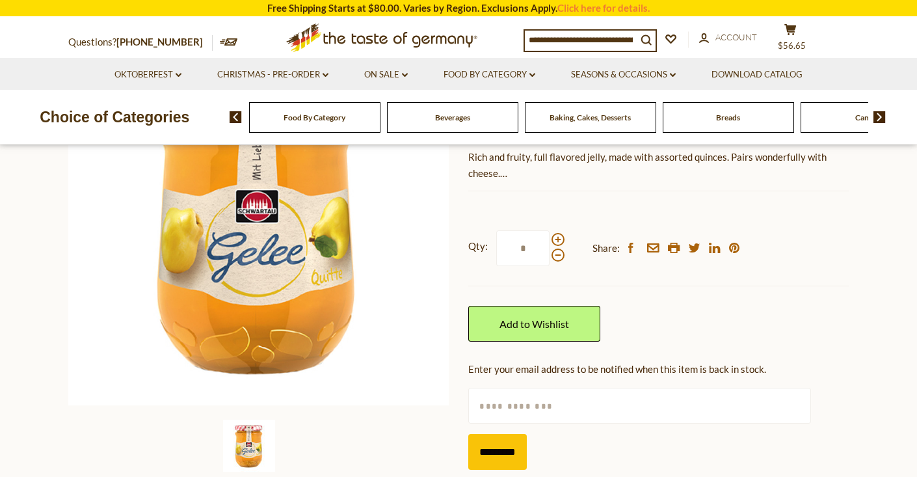
click at [563, 398] on input "text" at bounding box center [639, 405] width 342 height 36
type input "**********"
click at [523, 447] on input "*********" at bounding box center [497, 452] width 59 height 36
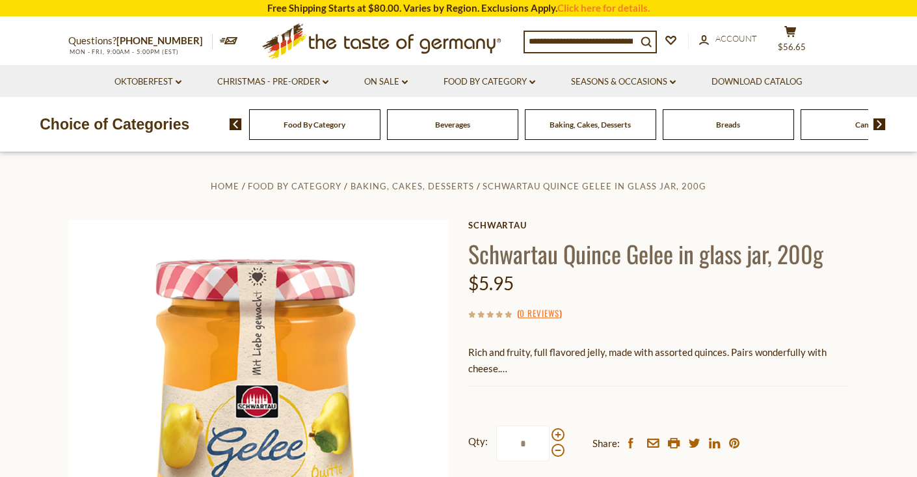
scroll to position [0, 0]
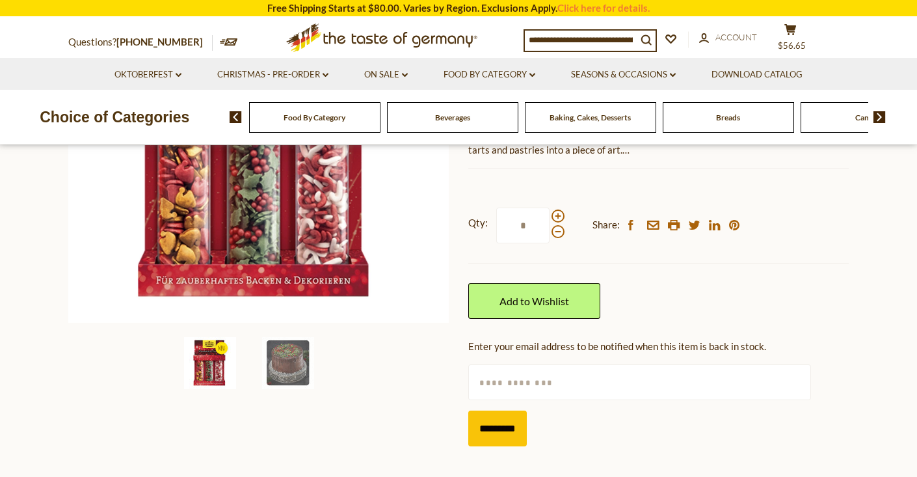
scroll to position [280, 0]
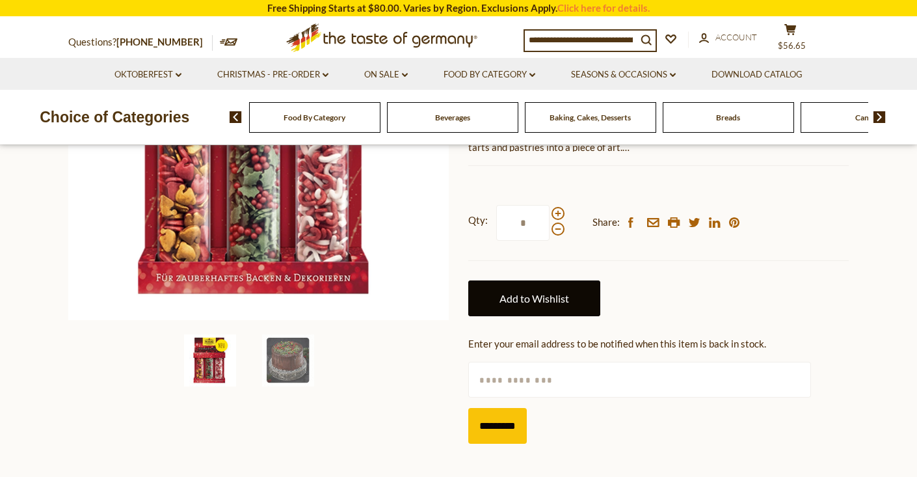
click at [544, 297] on link "Add to Wishlist" at bounding box center [534, 298] width 132 height 36
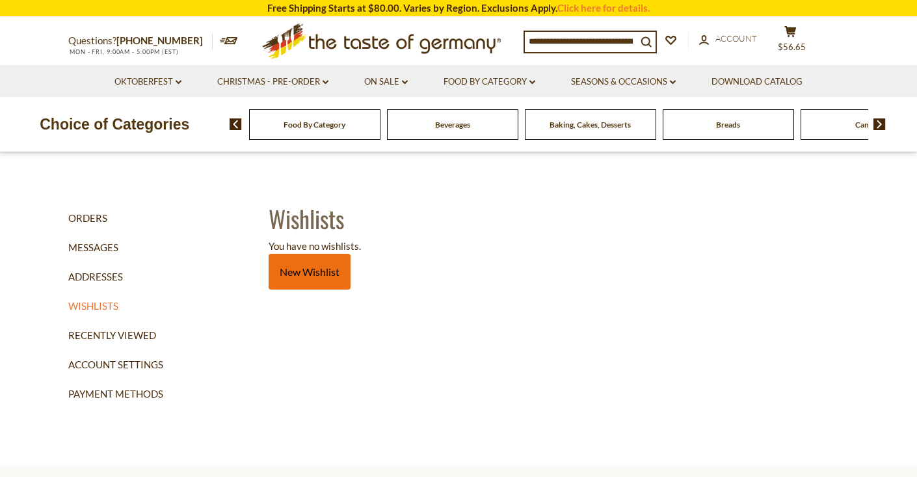
click at [324, 266] on link "New Wishlist" at bounding box center [309, 272] width 82 height 36
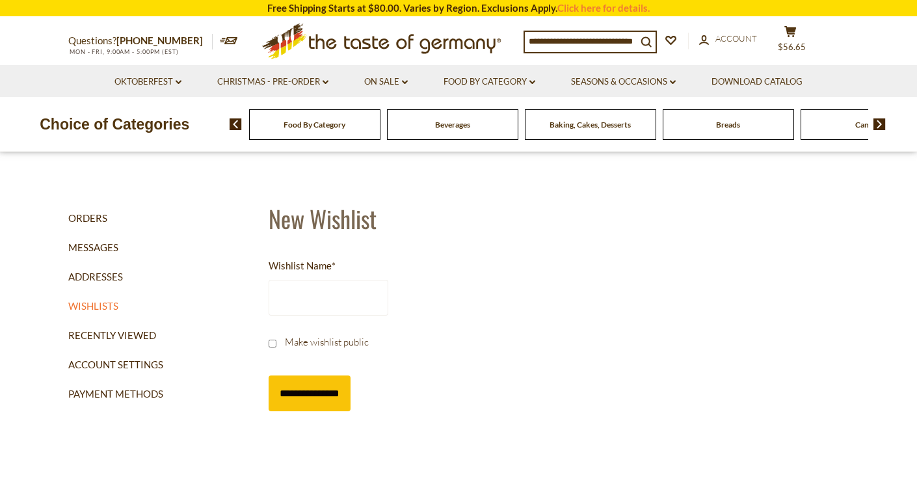
click at [326, 289] on input "Wishlist Name *" at bounding box center [328, 298] width 120 height 36
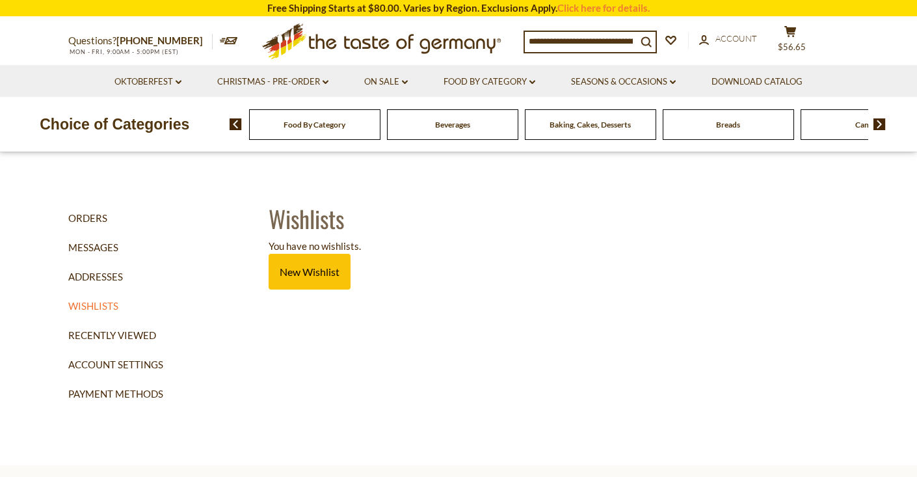
scroll to position [4, 0]
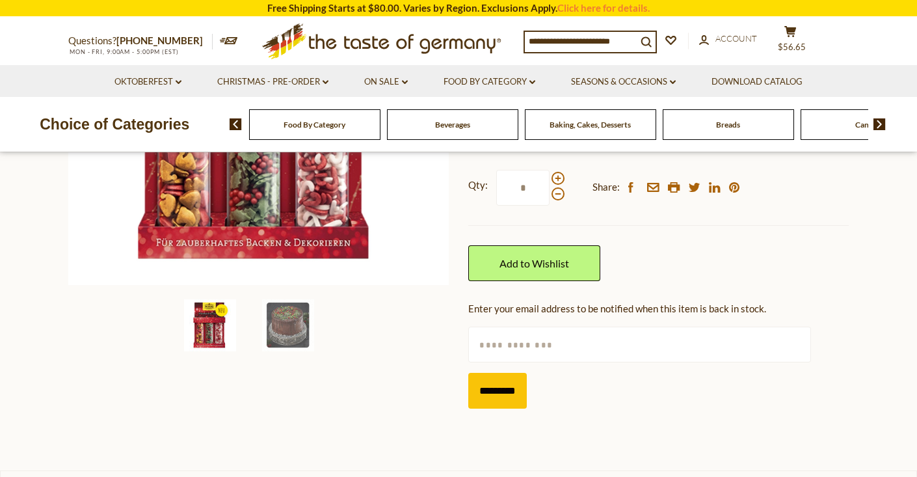
scroll to position [316, 0]
click at [565, 341] on input "text" at bounding box center [639, 344] width 342 height 36
type input "**********"
click at [500, 391] on input "*********" at bounding box center [497, 390] width 59 height 36
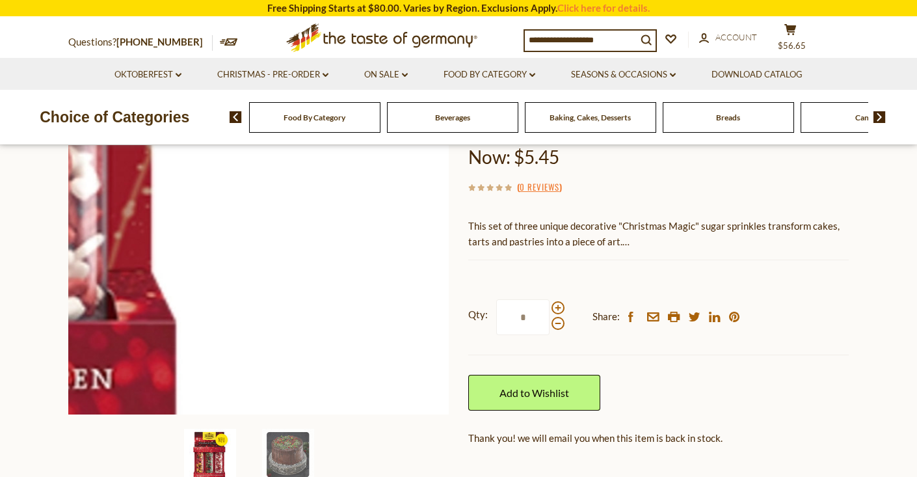
scroll to position [118, 0]
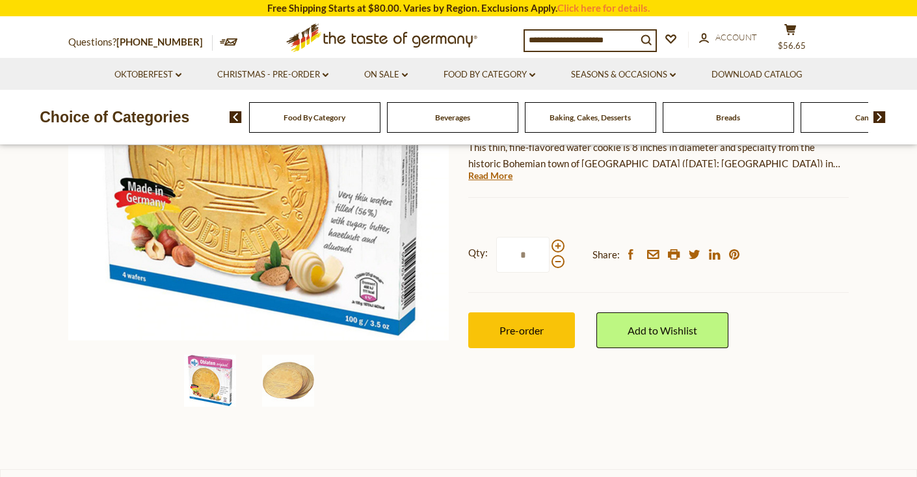
scroll to position [259, 0]
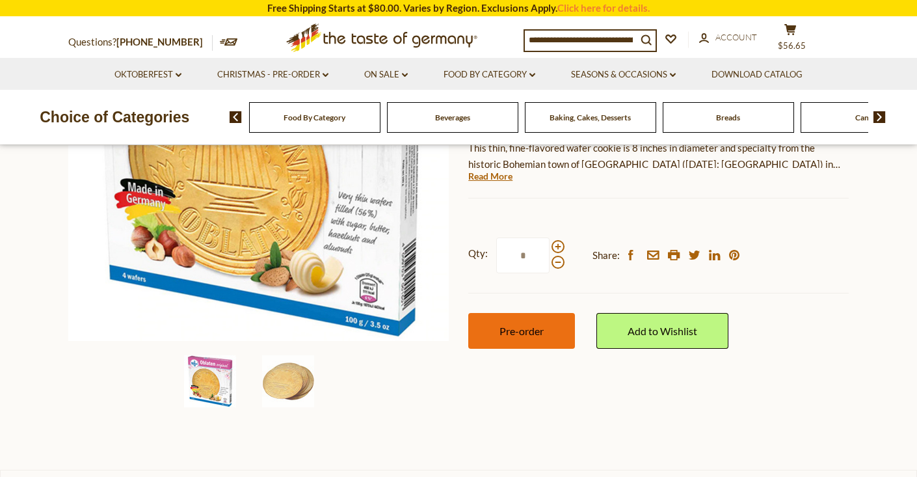
click at [516, 328] on span "Pre-order" at bounding box center [521, 330] width 44 height 12
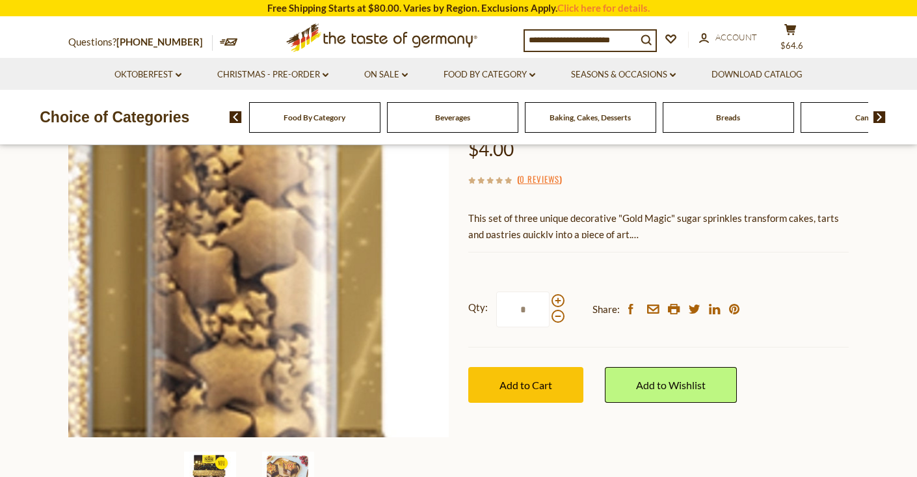
scroll to position [161, 0]
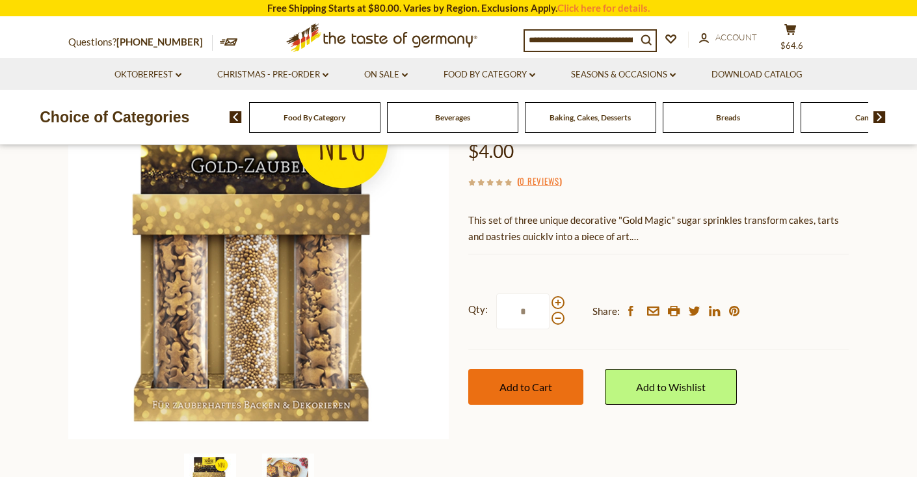
click at [543, 382] on span "Add to Cart" at bounding box center [525, 386] width 53 height 12
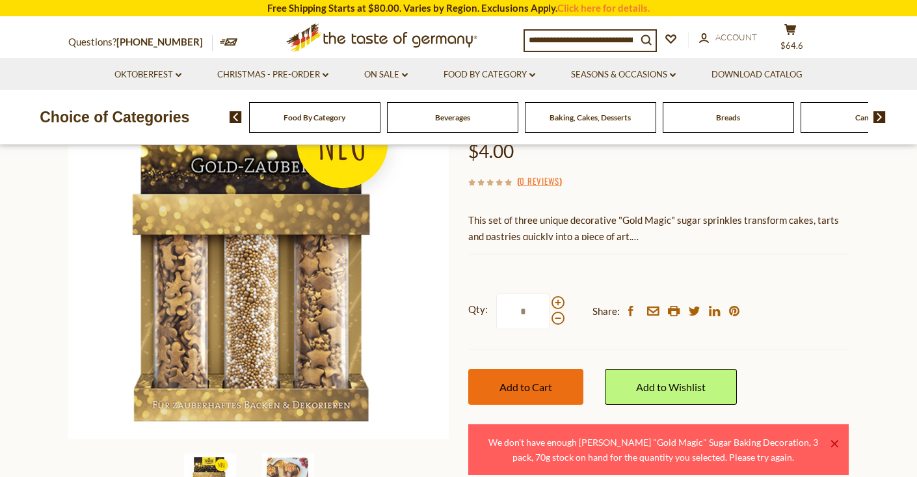
click at [534, 384] on span "Add to Cart" at bounding box center [525, 386] width 53 height 12
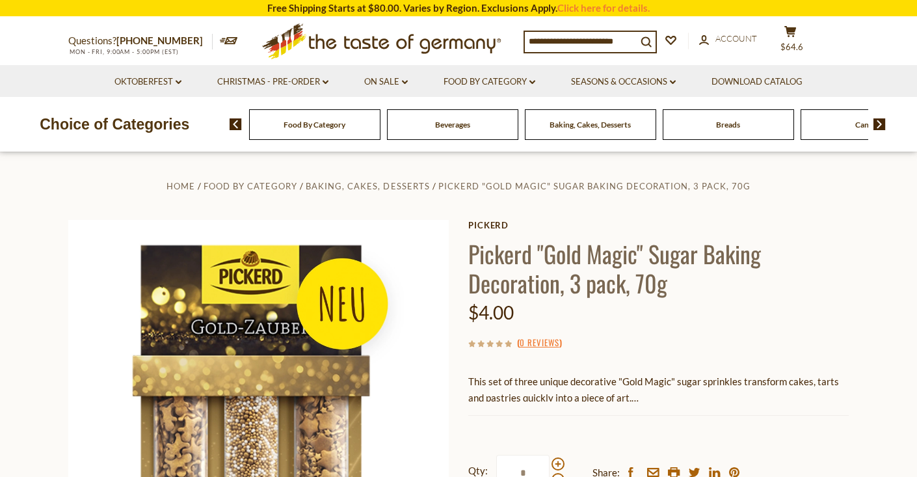
scroll to position [0, 0]
click at [785, 37] on icon at bounding box center [790, 31] width 12 height 11
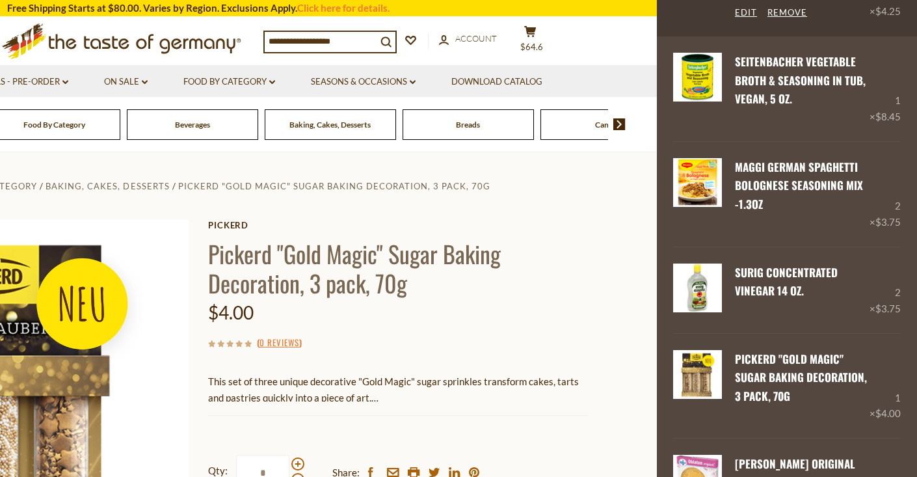
scroll to position [150, 0]
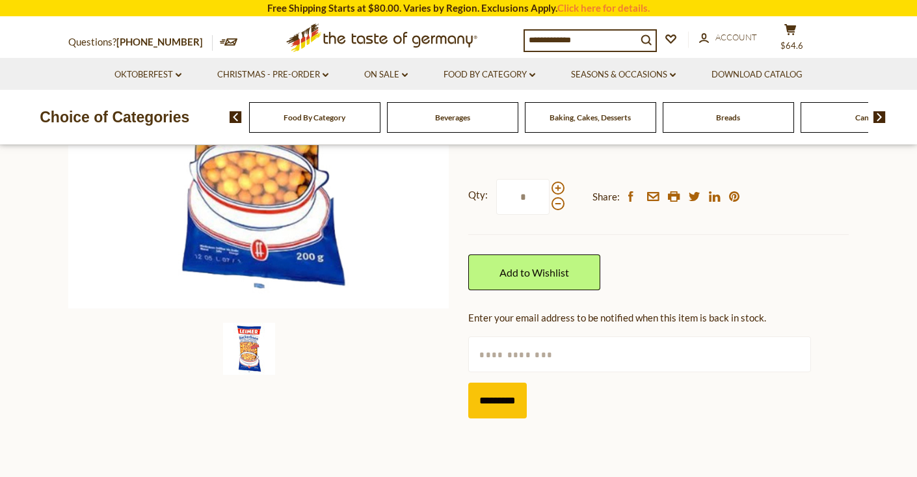
scroll to position [293, 0]
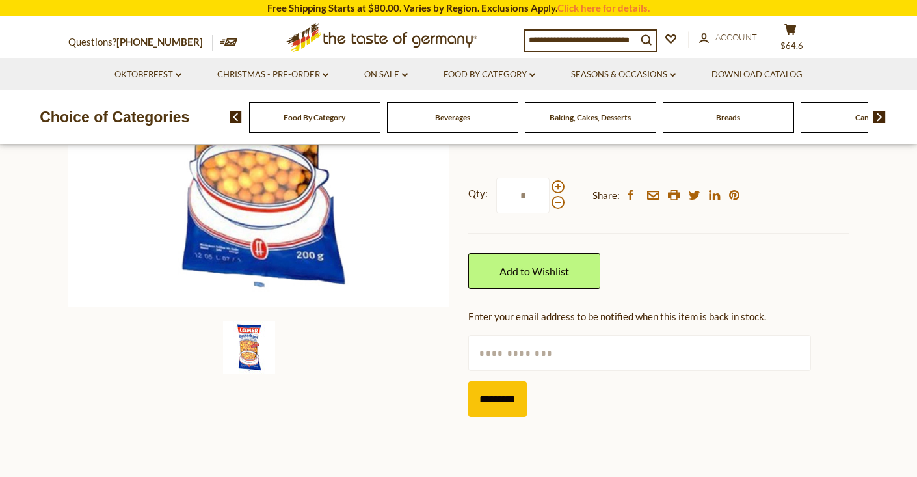
click at [578, 350] on input "text" at bounding box center [639, 353] width 342 height 36
type input "**********"
click at [503, 393] on input "*********" at bounding box center [497, 399] width 59 height 36
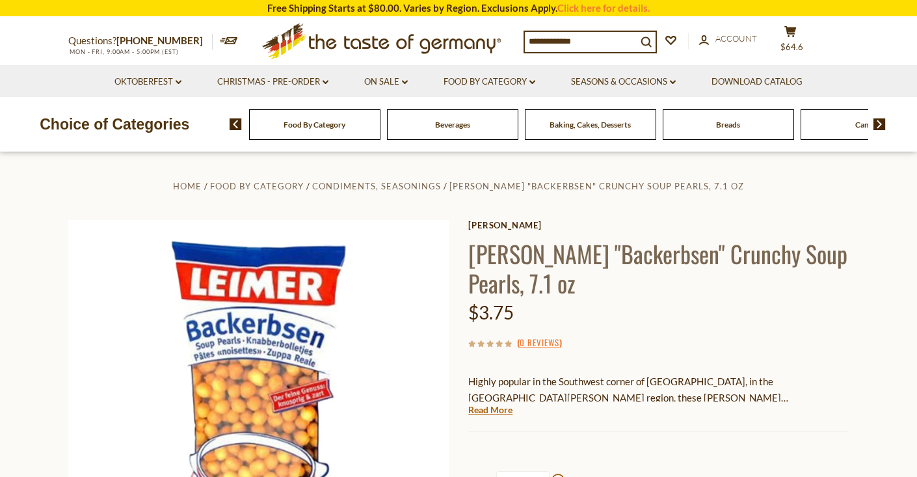
scroll to position [0, 0]
click at [796, 42] on span "$64.6" at bounding box center [791, 47] width 23 height 10
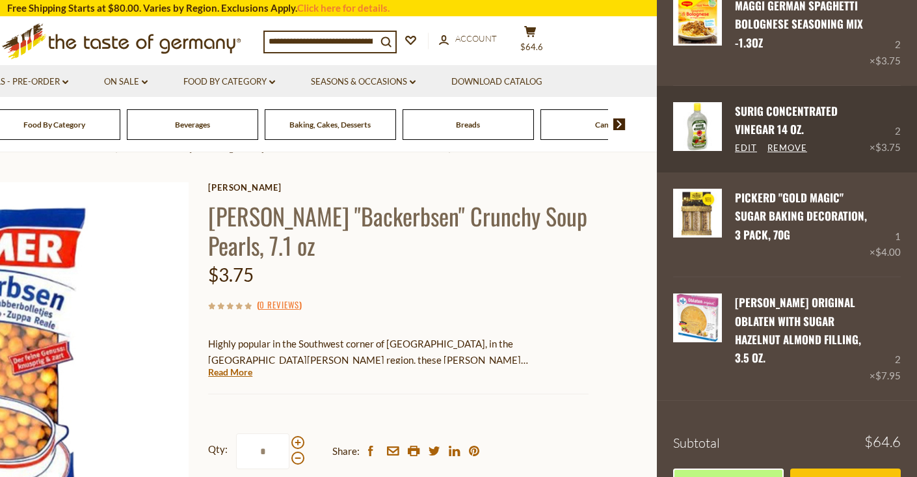
scroll to position [38, 0]
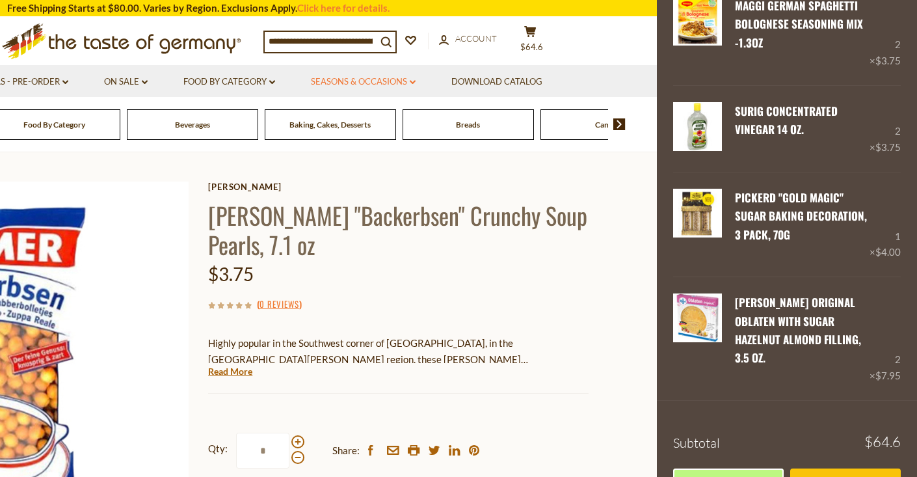
click at [386, 81] on link "Seasons & Occasions dropdown_arrow" at bounding box center [363, 82] width 105 height 14
click at [372, 114] on link "All Seasons & Occasions" at bounding box center [356, 111] width 104 height 12
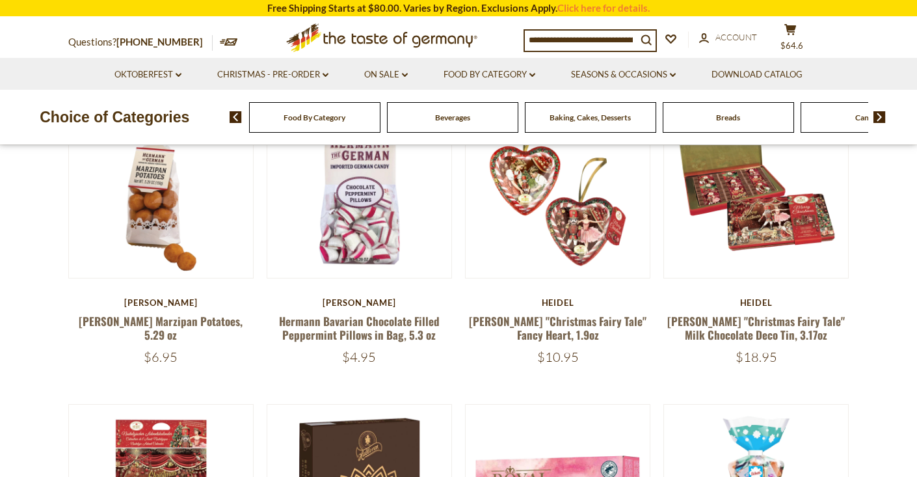
scroll to position [201, 0]
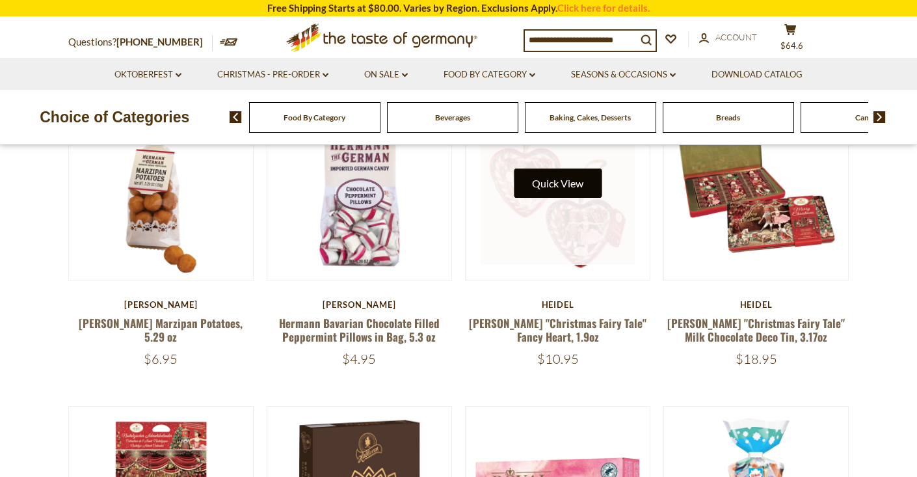
click at [561, 183] on button "Quick View" at bounding box center [558, 182] width 88 height 29
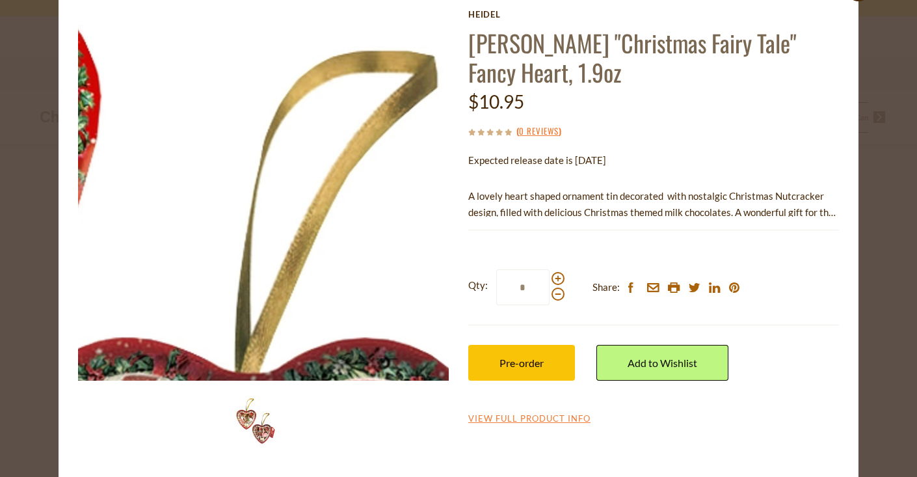
scroll to position [57, 0]
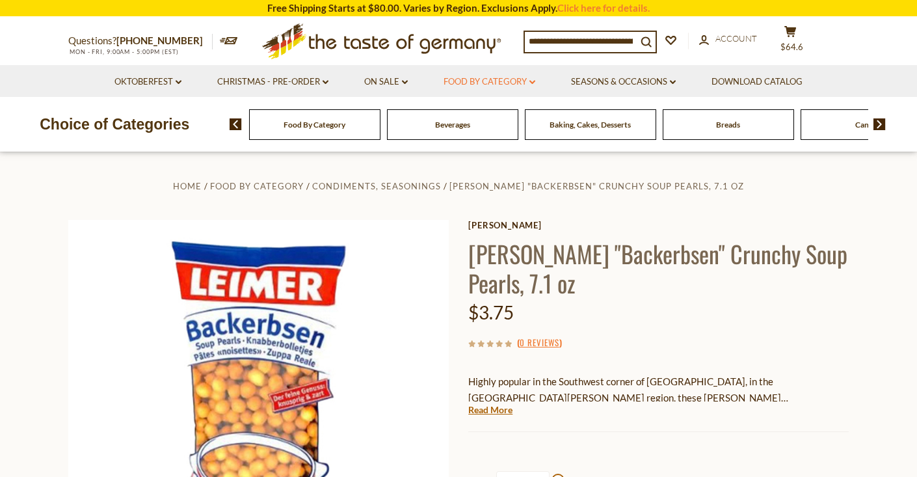
click at [534, 80] on icon "dropdown_arrow" at bounding box center [532, 82] width 6 height 5
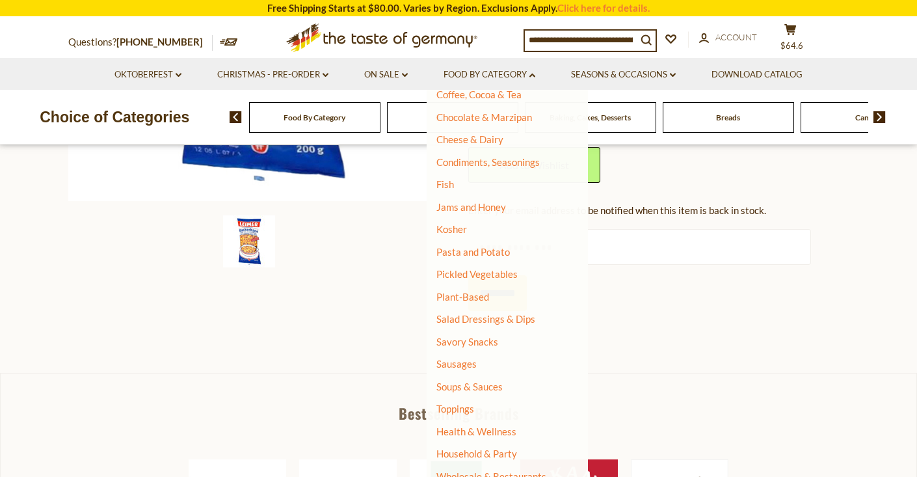
scroll to position [419, 0]
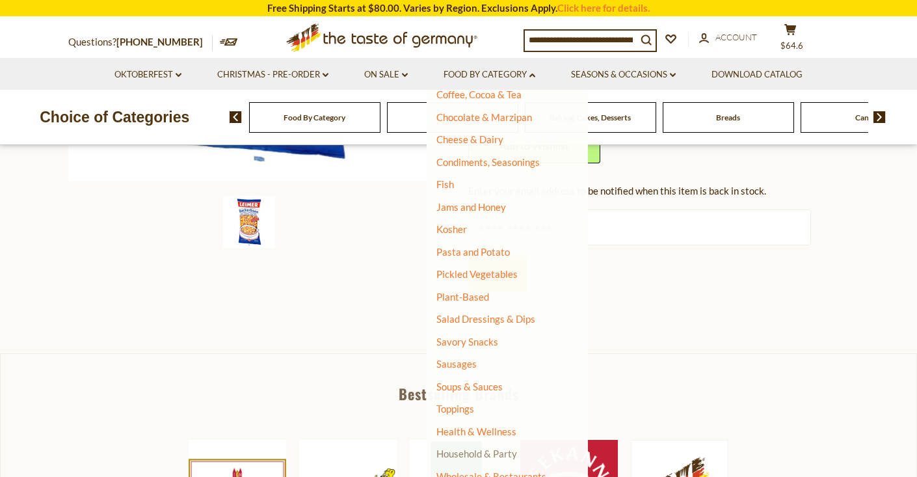
click at [473, 444] on link "Household & Party" at bounding box center [476, 453] width 81 height 18
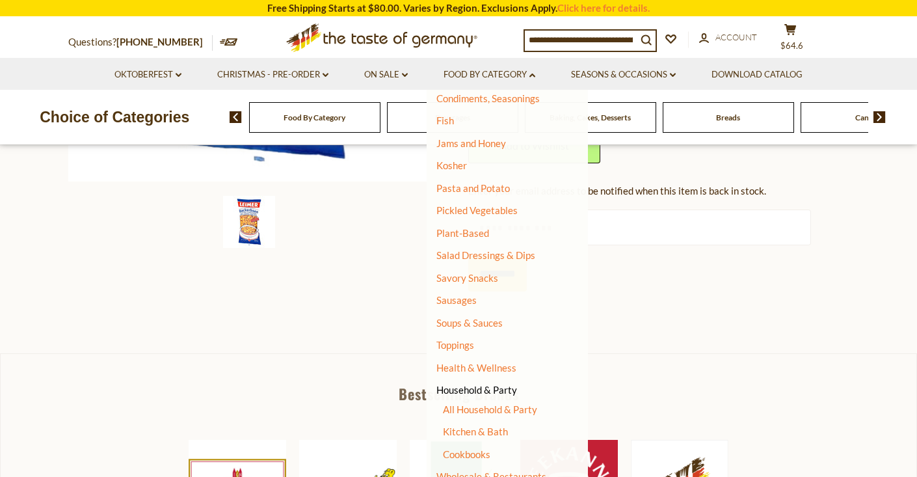
scroll to position [279, 0]
click at [483, 426] on link "Kitchen & Bath" at bounding box center [475, 432] width 65 height 12
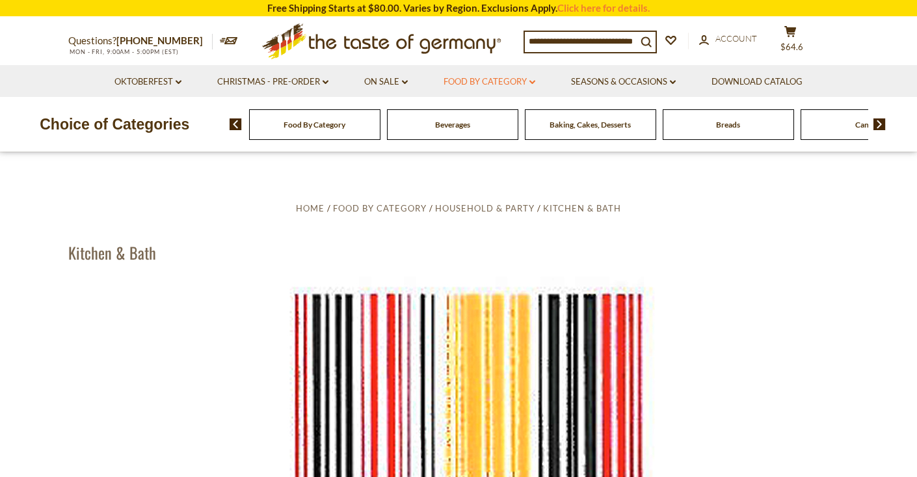
click at [533, 80] on icon "dropdown_arrow" at bounding box center [532, 82] width 6 height 5
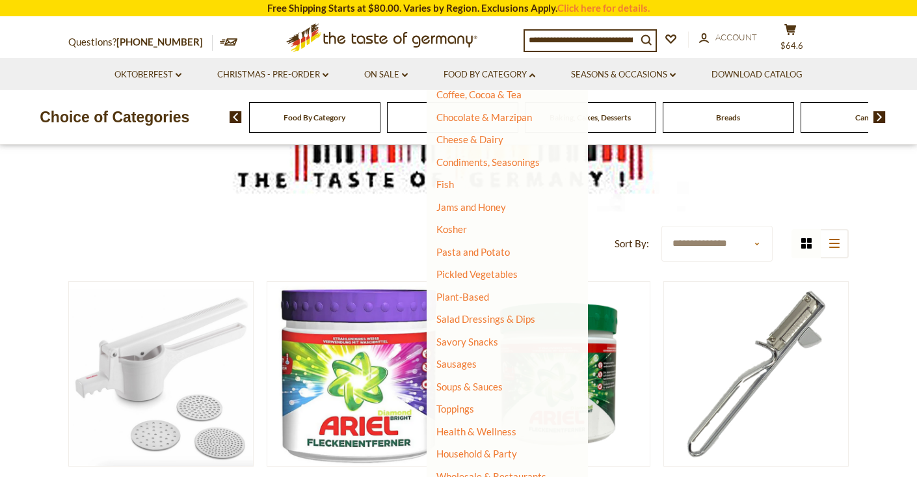
scroll to position [336, 0]
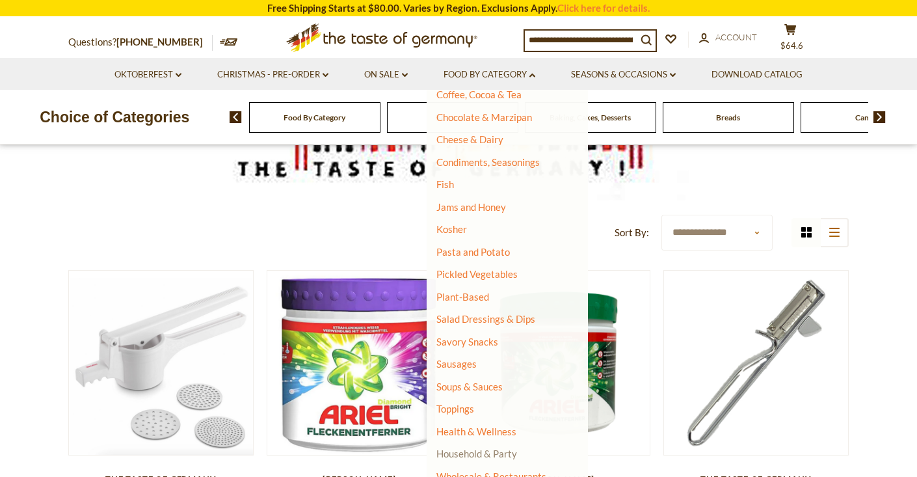
click at [507, 444] on link "Household & Party" at bounding box center [476, 453] width 81 height 18
click at [497, 465] on link "All Household & Party" at bounding box center [490, 471] width 94 height 12
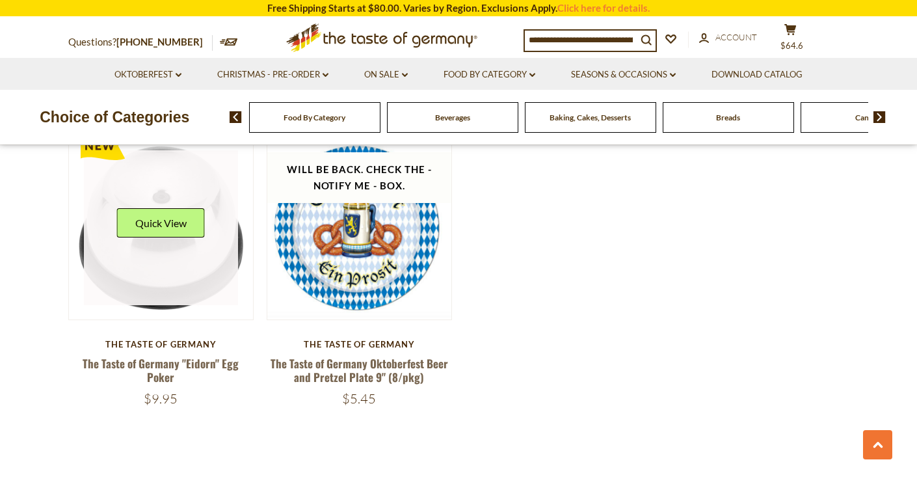
scroll to position [1748, 0]
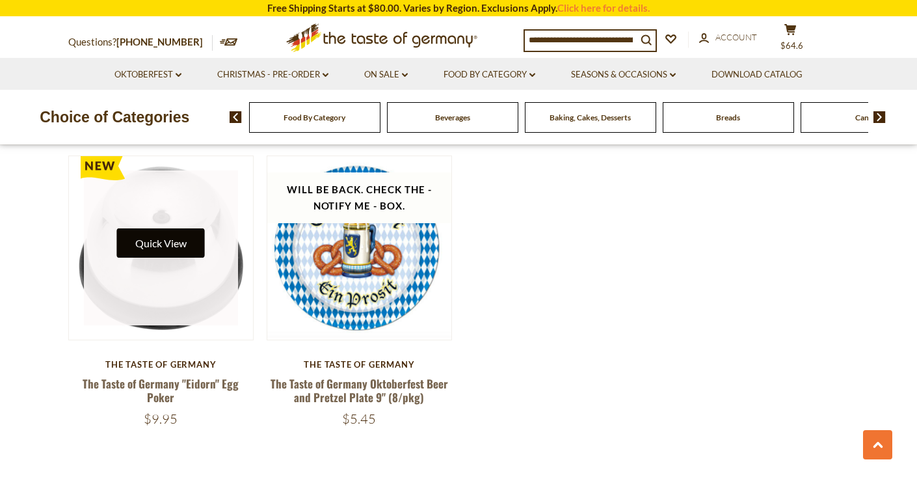
click at [163, 237] on button "Quick View" at bounding box center [161, 242] width 88 height 29
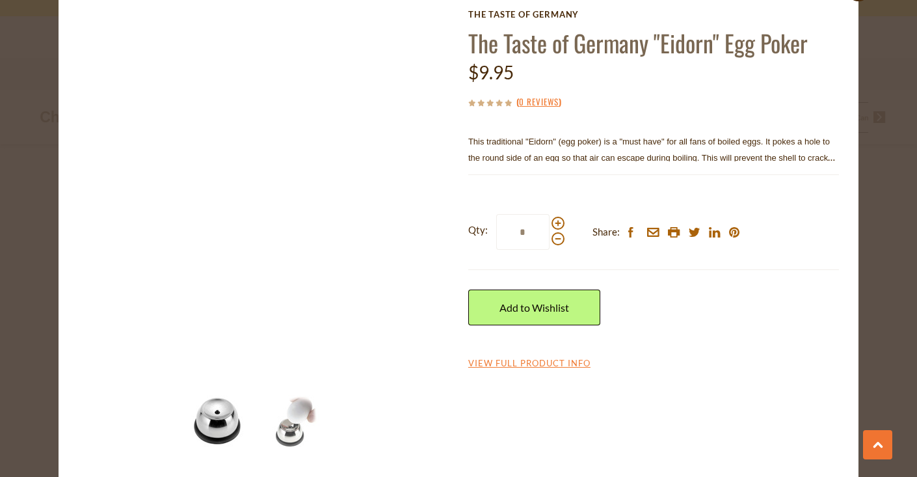
scroll to position [57, 0]
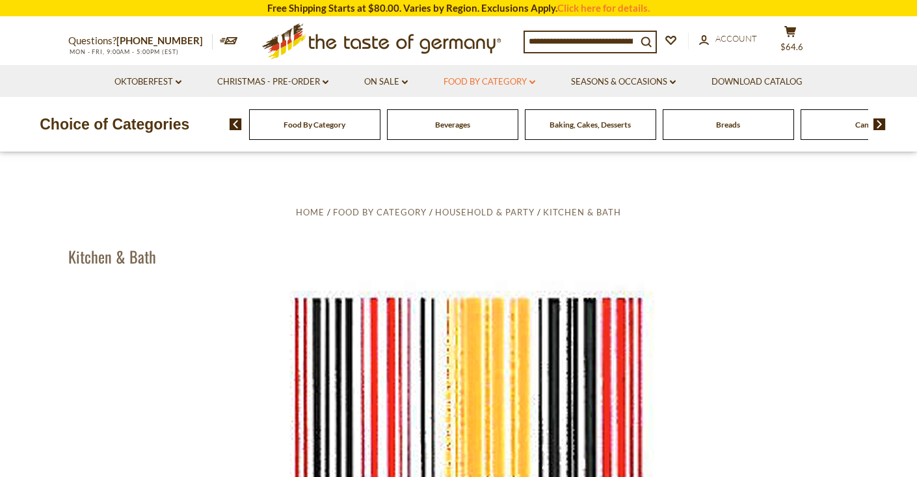
click at [532, 80] on icon at bounding box center [532, 82] width 6 height 4
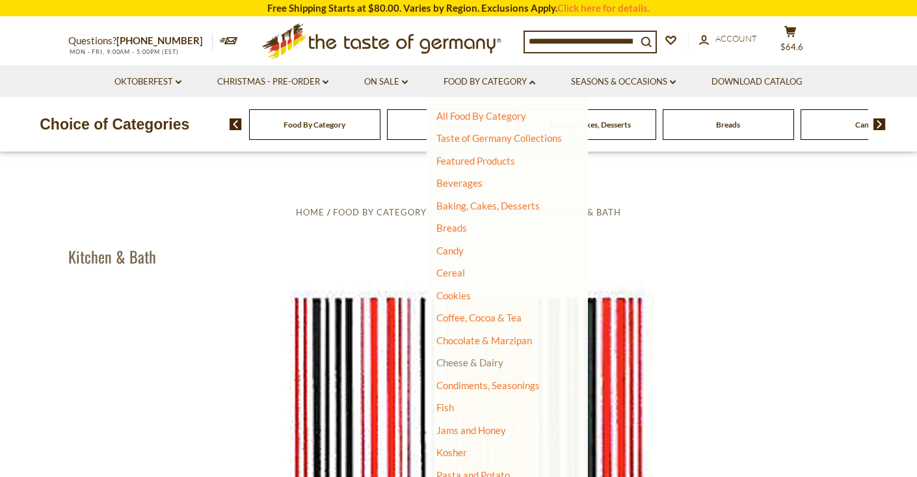
click at [445, 359] on link "Cheese & Dairy" at bounding box center [469, 362] width 67 height 12
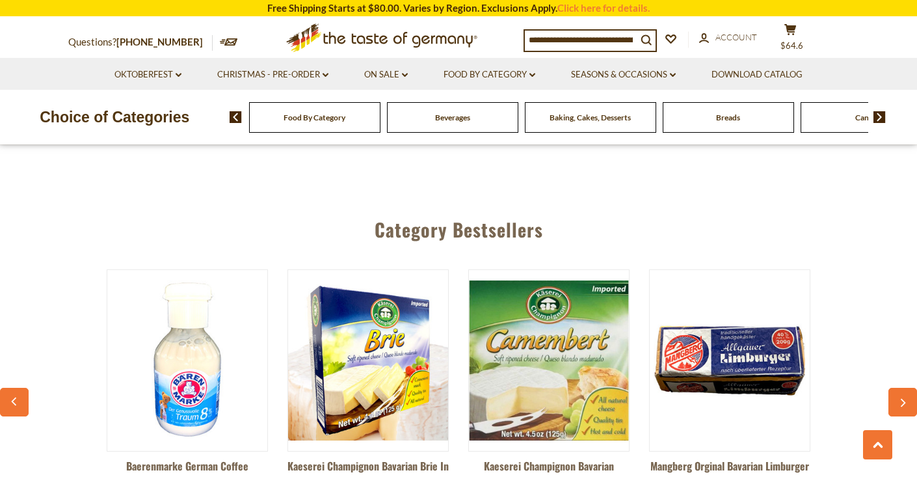
scroll to position [1978, 0]
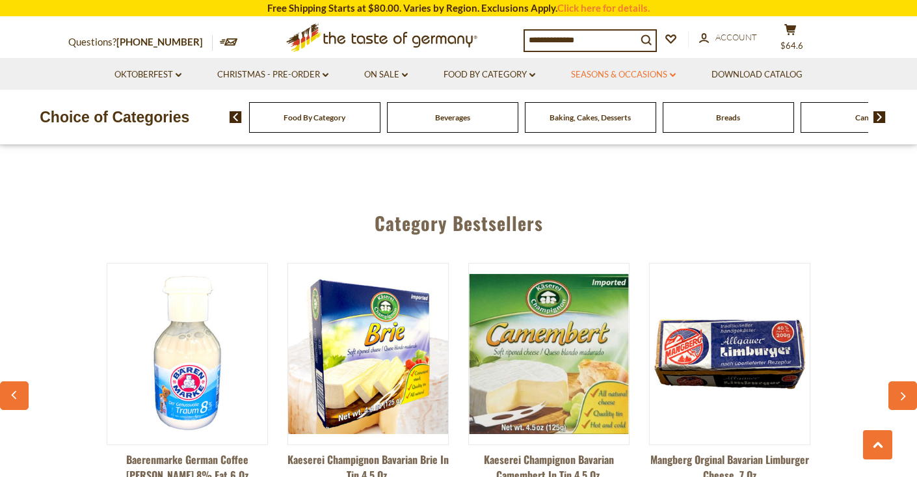
click at [675, 72] on link "Seasons & Occasions dropdown_arrow" at bounding box center [623, 75] width 105 height 14
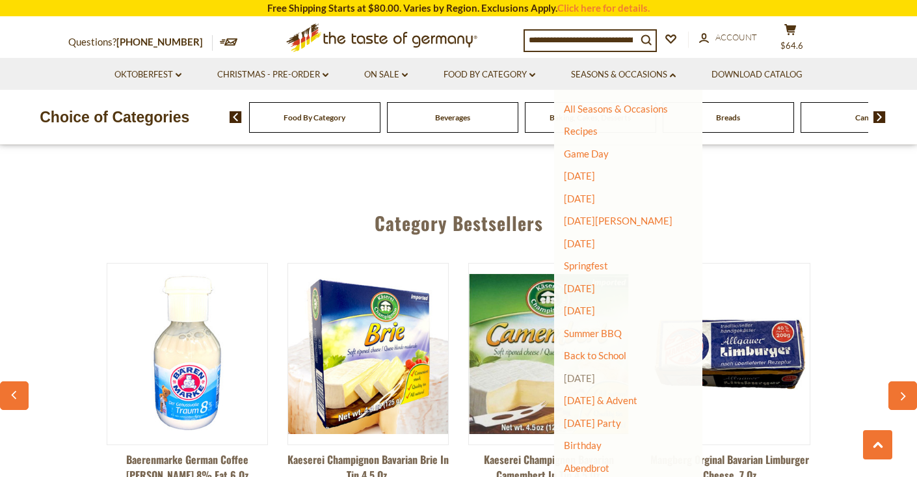
click at [595, 372] on link "[DATE]" at bounding box center [579, 378] width 31 height 12
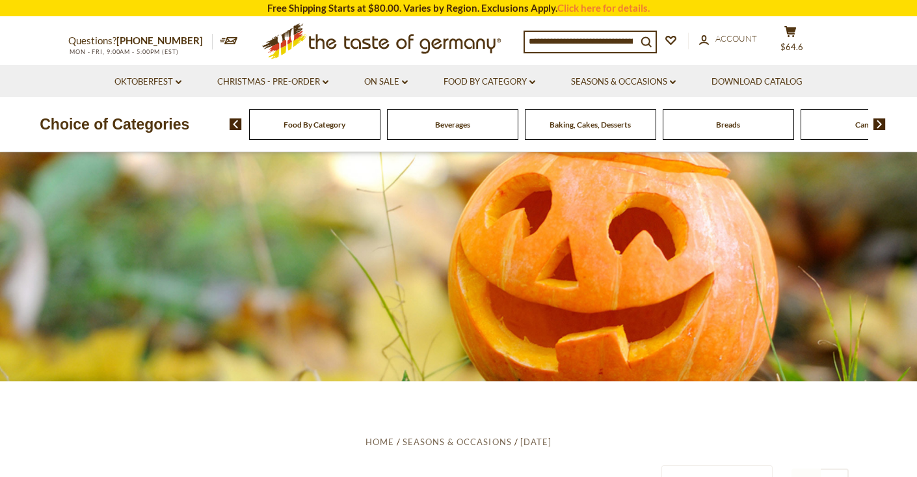
click at [719, 127] on span "Breads" at bounding box center [728, 125] width 24 height 10
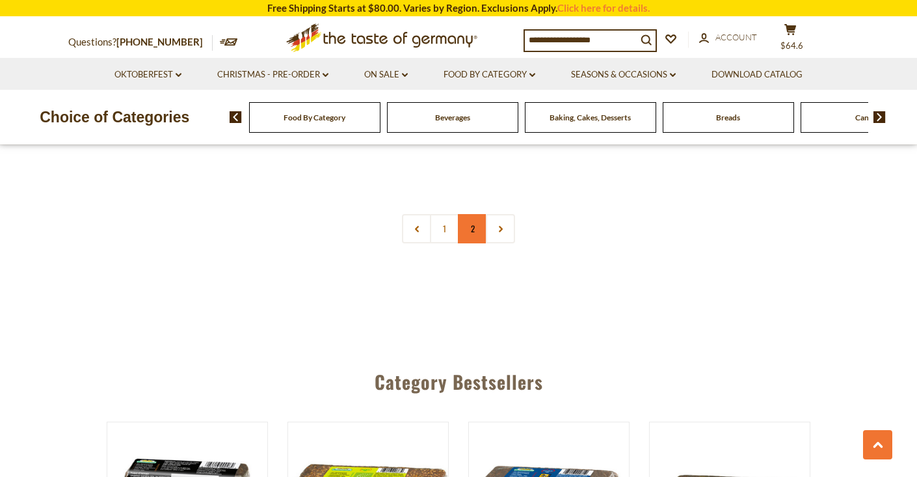
scroll to position [3151, 1]
click at [468, 224] on link "2" at bounding box center [472, 227] width 29 height 29
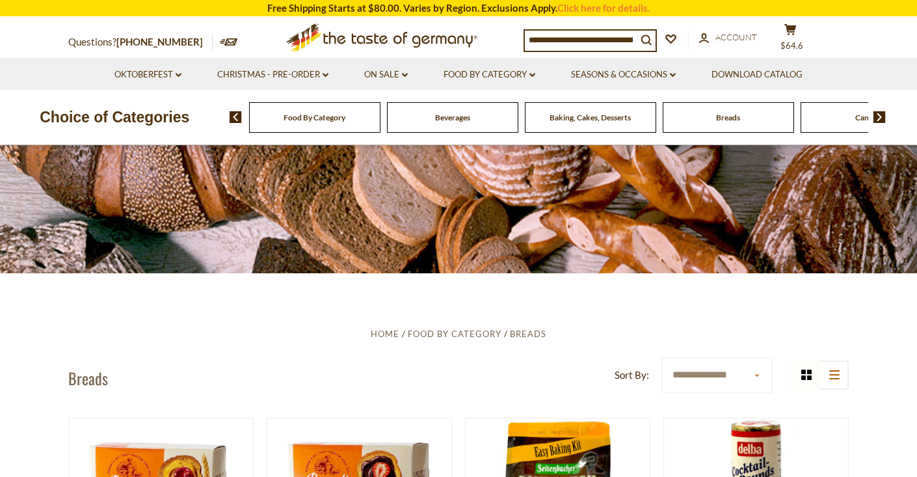
scroll to position [116, 0]
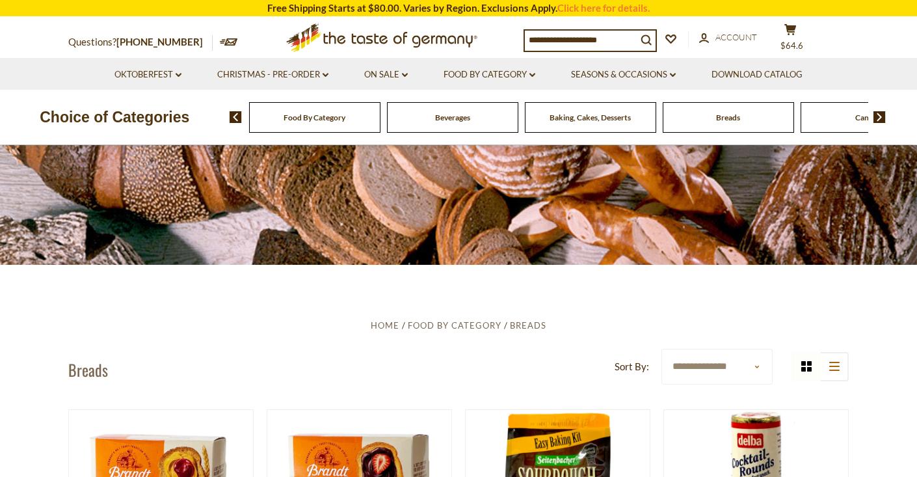
click at [794, 38] on button "cart $64.6" at bounding box center [789, 39] width 39 height 33
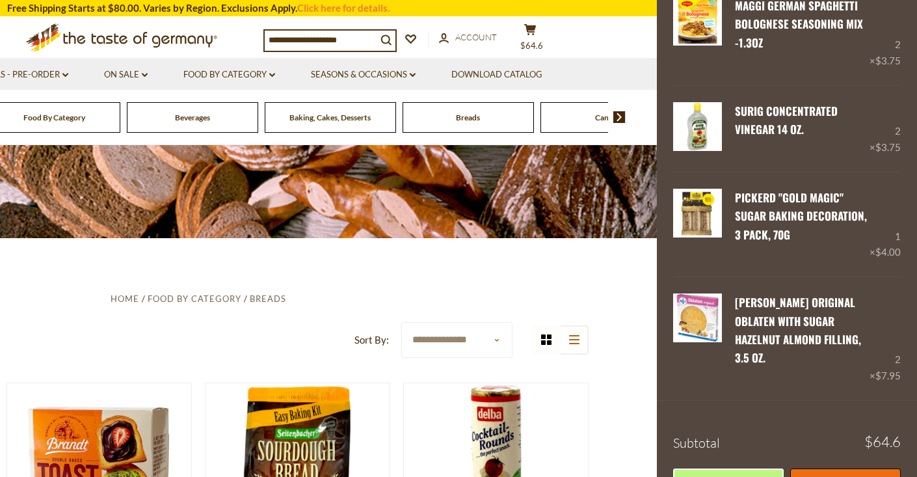
scroll to position [174, 0]
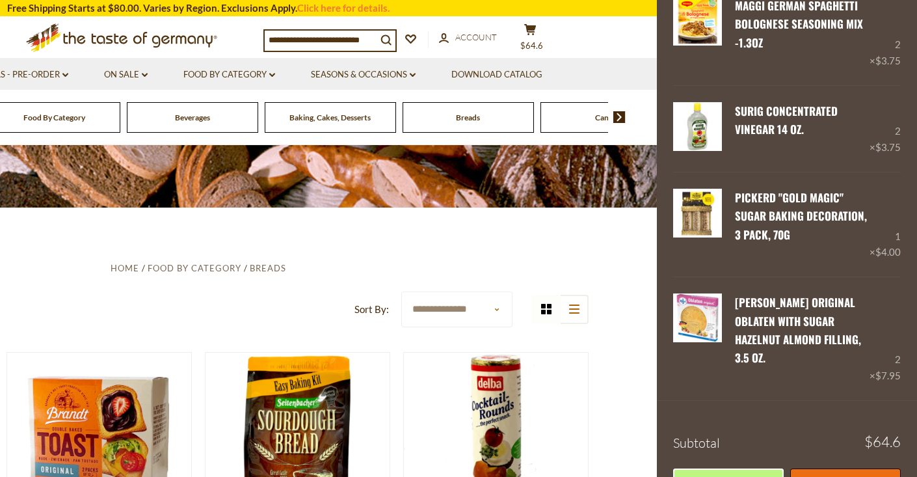
click at [834, 468] on link "Checkout" at bounding box center [845, 486] width 111 height 36
